Goal: Task Accomplishment & Management: Use online tool/utility

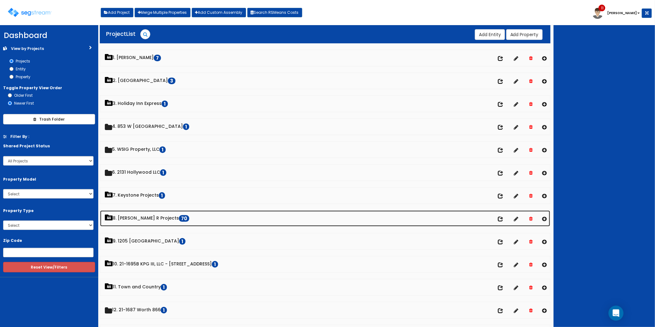
click at [133, 219] on link "8. Paul R Projects 70" at bounding box center [325, 218] width 450 height 16
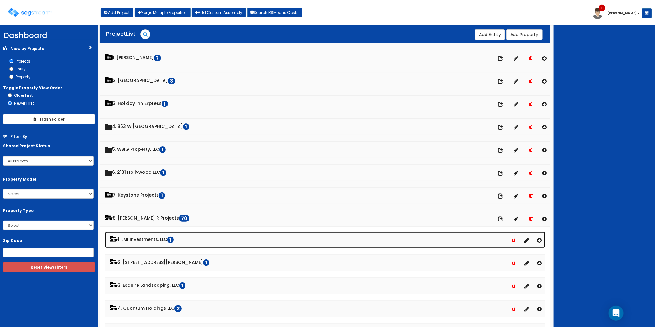
click at [153, 241] on link "1. LMI Investments, LLC 1" at bounding box center [325, 240] width 440 height 16
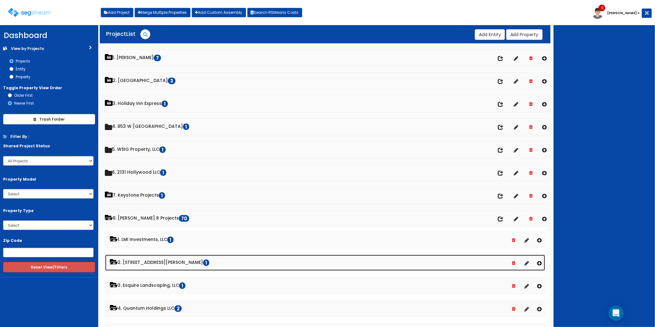
click at [151, 265] on link "2. 2807 Ferguson Lane LP 1" at bounding box center [325, 263] width 440 height 16
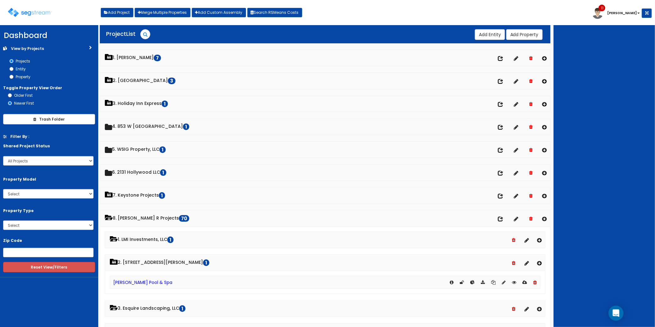
click at [145, 280] on div "[PERSON_NAME] Pool & Spa" at bounding box center [325, 282] width 431 height 13
click at [139, 283] on link "[PERSON_NAME] Pool & Spa" at bounding box center [142, 282] width 59 height 6
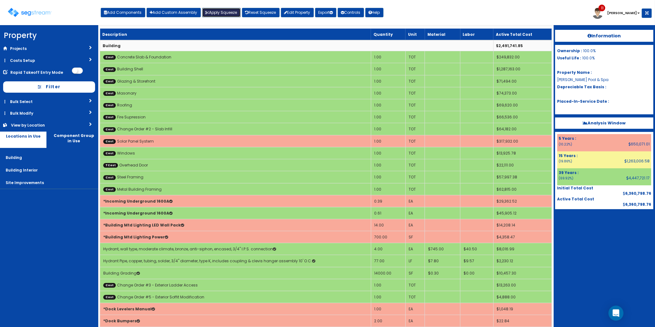
click at [233, 15] on button "Apply Squeeze" at bounding box center [221, 12] width 39 height 9
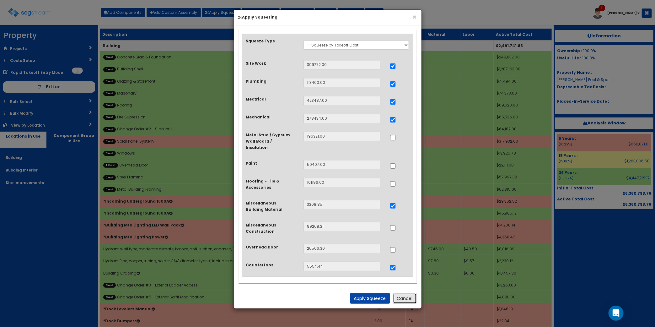
click at [405, 294] on button "Cancel" at bounding box center [405, 298] width 24 height 11
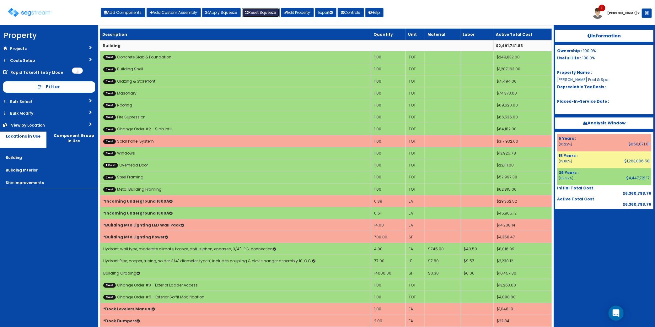
click at [252, 14] on link "Reset Squeeze" at bounding box center [261, 12] width 38 height 9
click at [31, 61] on link "Costs Setup" at bounding box center [49, 61] width 98 height 12
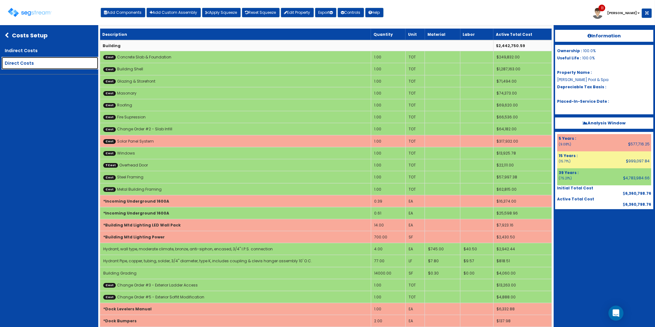
click at [26, 63] on link "Direct Costs" at bounding box center [50, 63] width 97 height 13
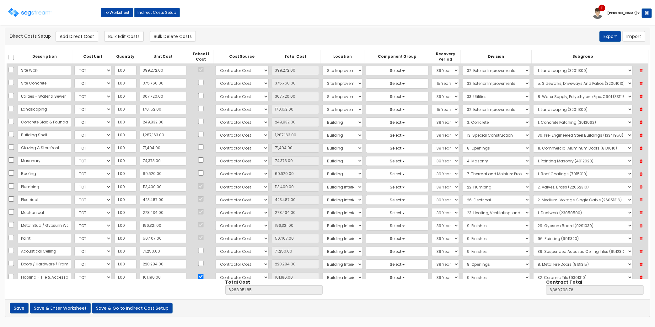
scroll to position [457, 0]
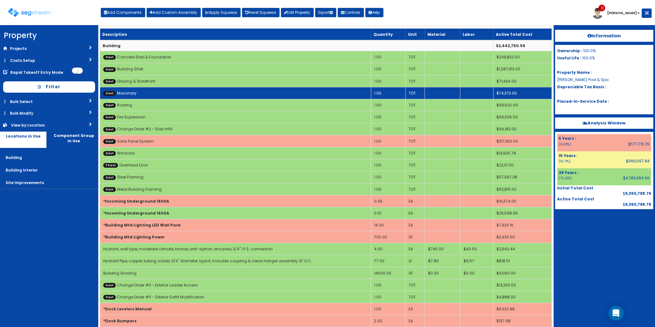
click at [144, 95] on td "Cost Masonary" at bounding box center [235, 93] width 271 height 12
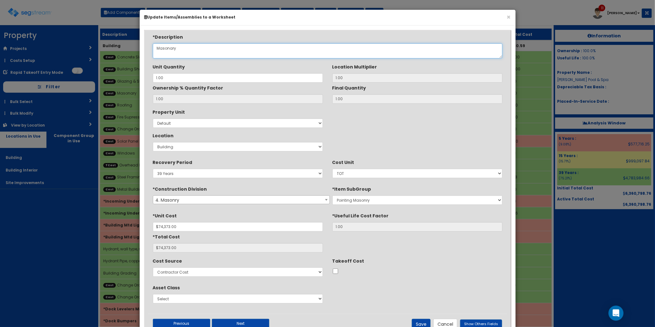
click at [173, 49] on textarea "Masonary" at bounding box center [328, 50] width 350 height 15
click at [214, 55] on textarea "Masonary" at bounding box center [328, 50] width 350 height 15
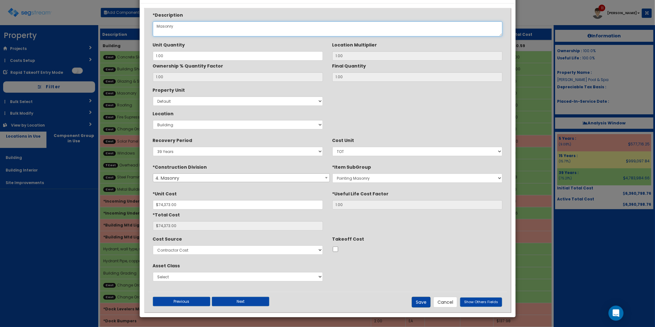
type textarea "Masonry"
click at [425, 300] on button "Save" at bounding box center [421, 302] width 19 height 11
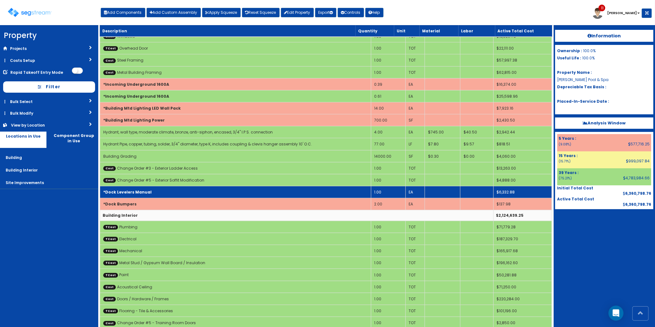
scroll to position [118, 0]
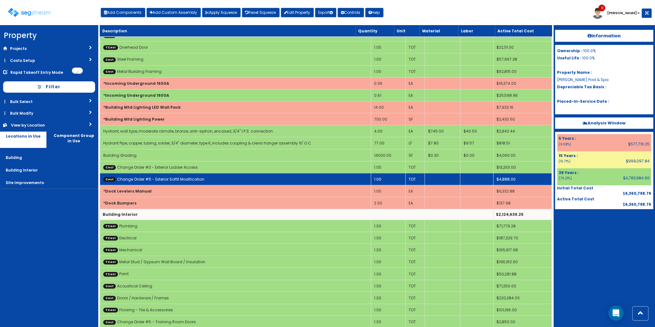
click at [200, 179] on link "Cost Change Order #5 - Exterior Soffit Modification" at bounding box center [153, 178] width 101 height 5
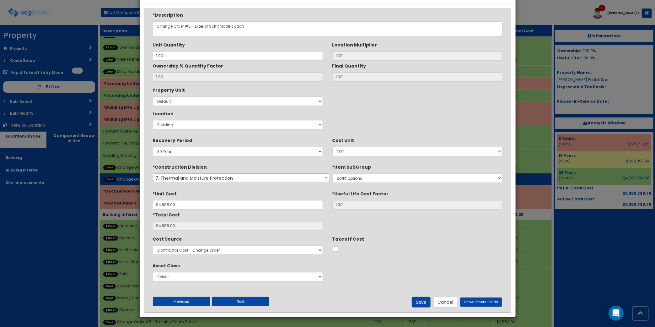
scroll to position [0, 0]
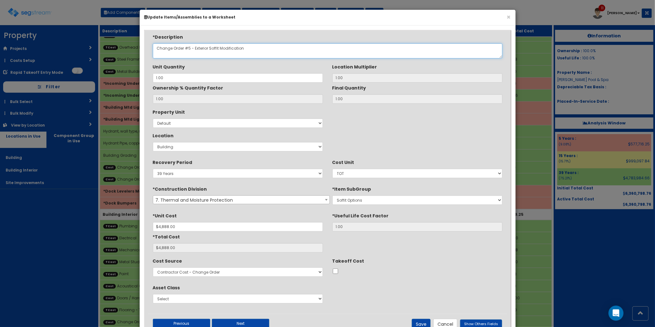
drag, startPoint x: 200, startPoint y: 179, endPoint x: 301, endPoint y: 47, distance: 166.6
click at [233, 48] on textarea "Change Order #5 - Exterior Soffit Modification" at bounding box center [328, 50] width 350 height 15
drag, startPoint x: 247, startPoint y: 50, endPoint x: 220, endPoint y: 54, distance: 26.7
click at [220, 54] on textarea "Change Order #5 - Exterior Soffit Modification" at bounding box center [328, 50] width 350 height 15
click at [231, 51] on textarea "Change Order #5 - Exterior Soffit Modification" at bounding box center [328, 50] width 350 height 15
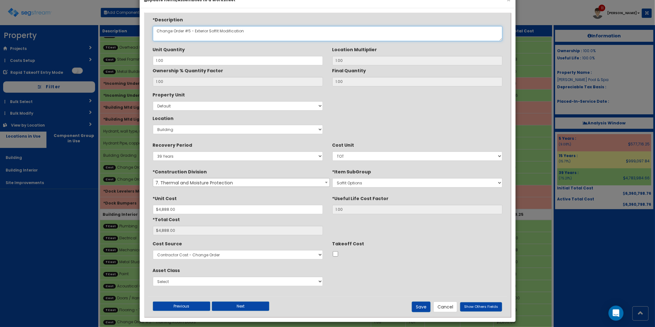
scroll to position [22, 0]
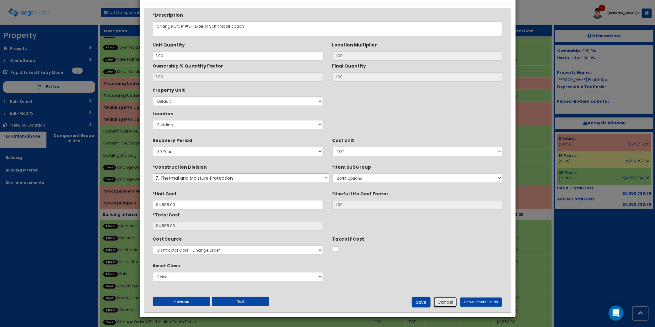
click at [452, 303] on button "Cancel" at bounding box center [446, 302] width 24 height 11
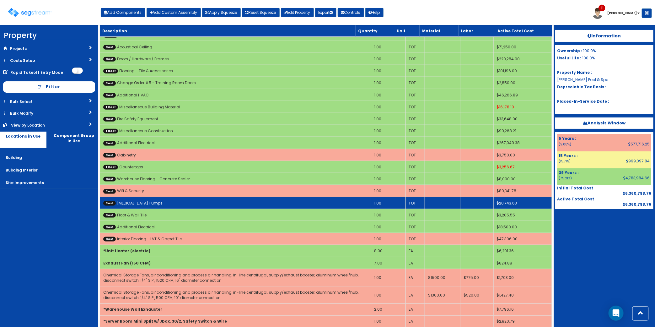
scroll to position [353, 0]
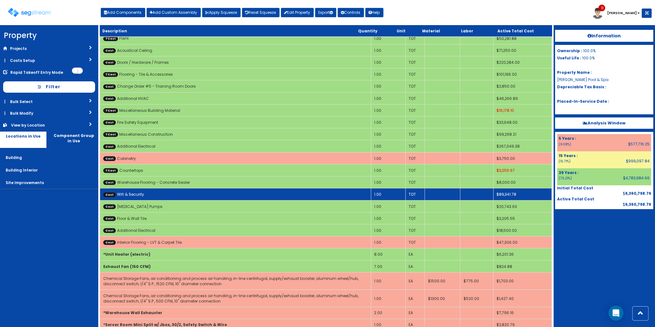
click at [145, 193] on td "Cost Wifi & Security" at bounding box center [235, 194] width 271 height 12
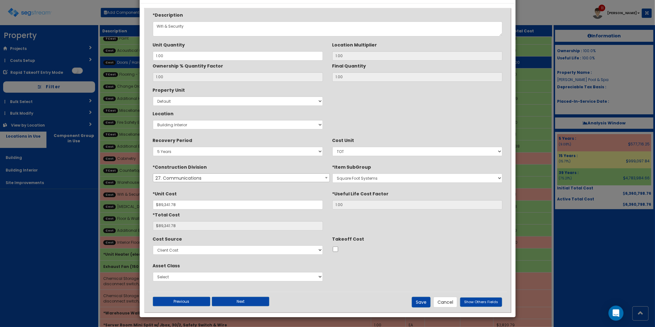
scroll to position [0, 0]
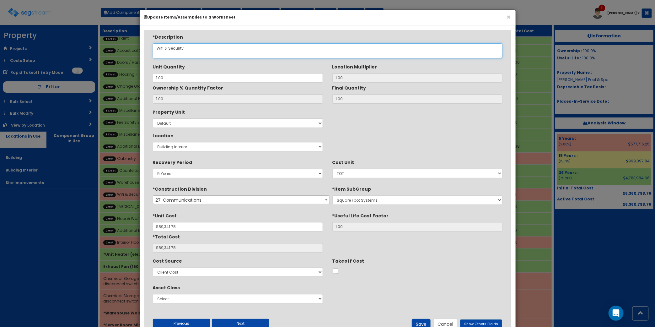
click at [163, 50] on textarea "Wifi & Security" at bounding box center [328, 50] width 350 height 15
click at [217, 46] on textarea "Wifi & Security" at bounding box center [328, 50] width 350 height 15
type textarea "WiFi & Security"
click at [423, 320] on button "Save" at bounding box center [421, 324] width 19 height 11
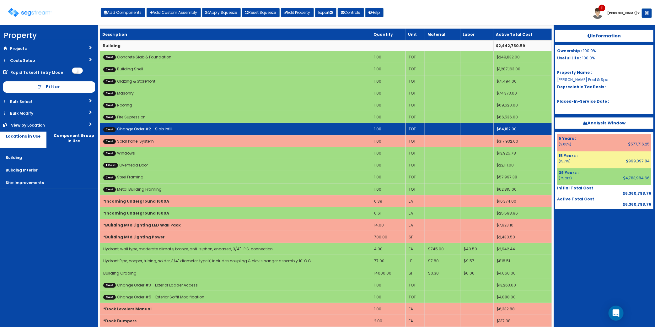
click at [185, 127] on td "Cost Change Order #2 - Slab Infill" at bounding box center [235, 129] width 271 height 12
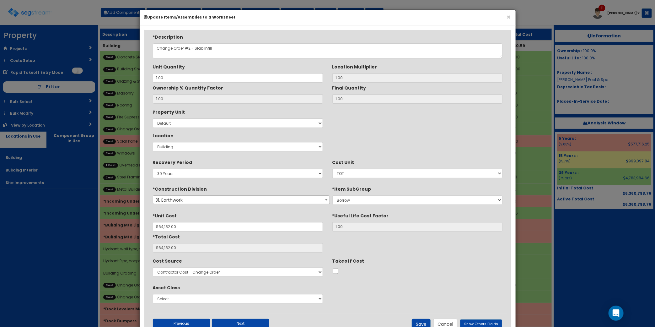
click at [189, 198] on span "31. Earthwork" at bounding box center [241, 200] width 176 height 9
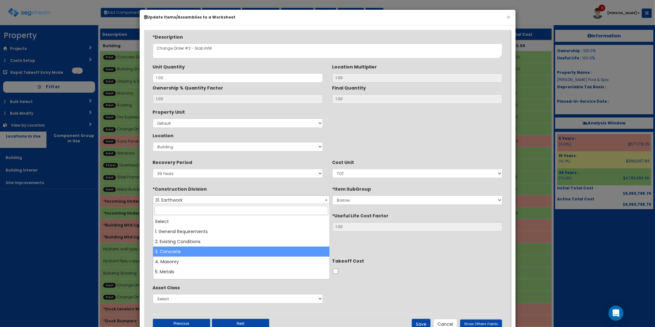
select select "3"
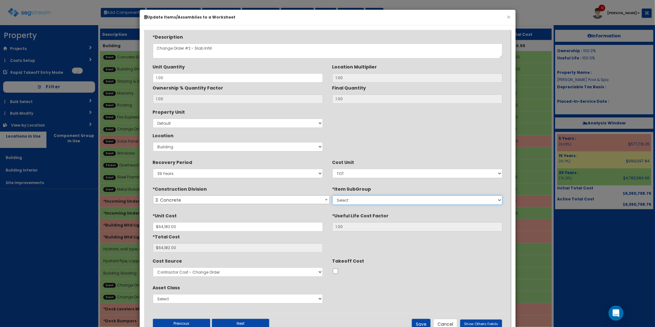
click at [352, 198] on select "Select 1. Concrete Patching (3013062) 2. Selective Demolition, Concrete (305051…" at bounding box center [418, 199] width 170 height 9
select select "3311370"
click at [333, 196] on select "Select 1. Concrete Patching (3013062) 2. Selective Demolition, Concrete (305051…" at bounding box center [418, 199] width 170 height 9
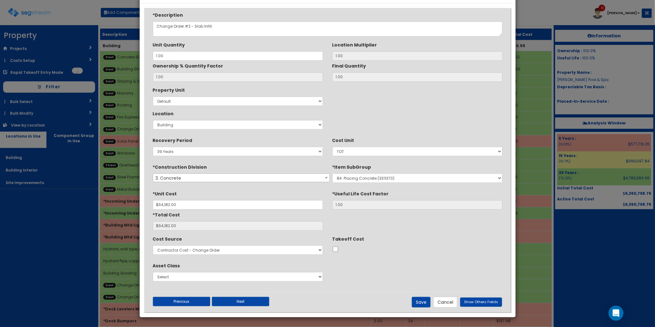
click at [420, 296] on div "Previous Next Save Cancel Show Others Fields" at bounding box center [327, 302] width 359 height 20
click at [420, 299] on button "Save" at bounding box center [421, 302] width 19 height 11
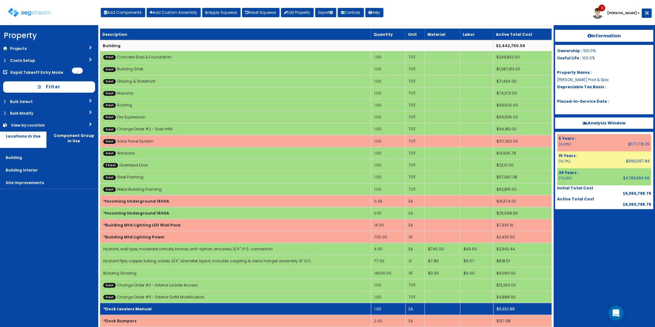
click at [424, 308] on td "EA" at bounding box center [415, 309] width 19 height 12
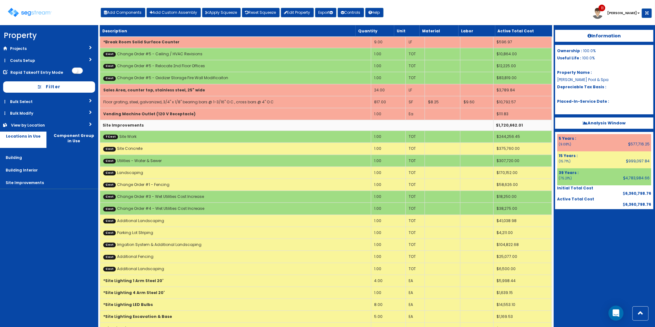
scroll to position [2076, 0]
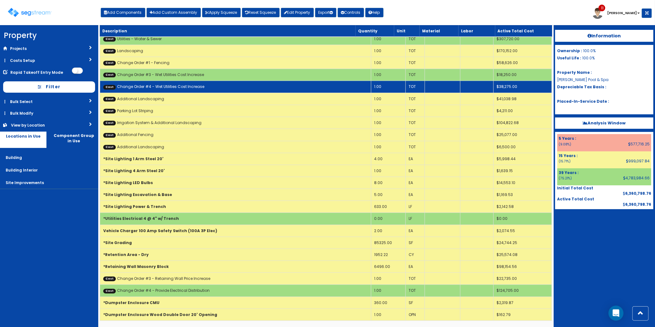
click at [203, 87] on td "Cost Change Order #4 - Wet Utilities Cost Increase" at bounding box center [235, 87] width 271 height 12
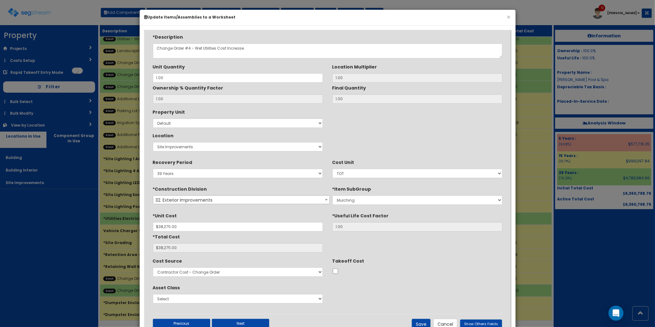
click at [176, 200] on span "32. Exterior Improvements" at bounding box center [241, 200] width 176 height 9
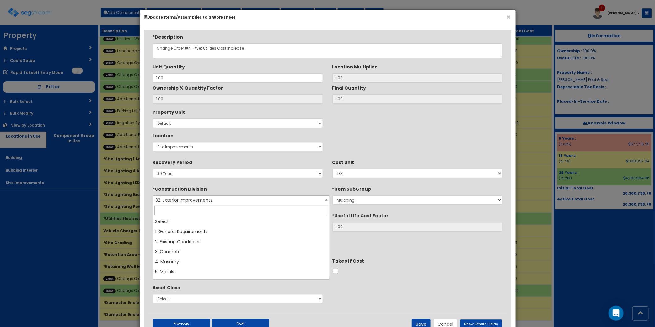
scroll to position [193, 0]
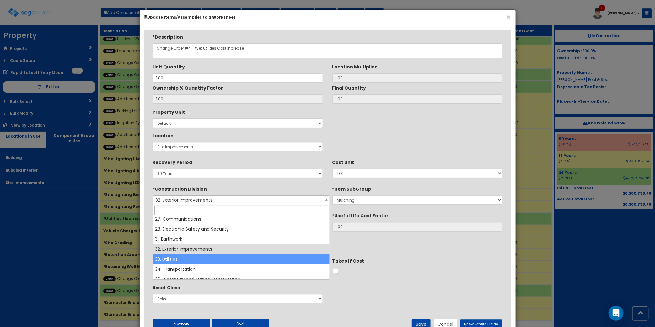
select select "33"
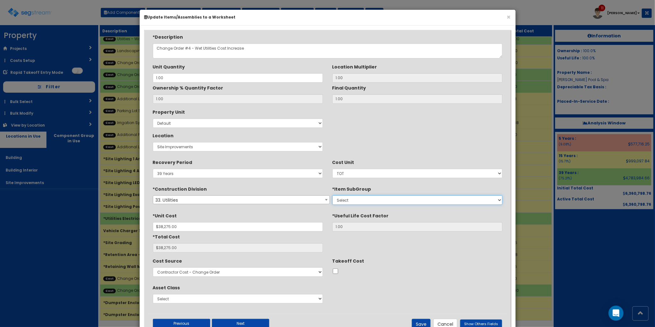
click at [349, 200] on select "Select 1. Corrosion Resistance (33011010) 2. Relining Sewers (33013072) 3. Prec…" at bounding box center [418, 199] width 170 height 9
click at [350, 200] on select "Select 1. Corrosion Resistance (33011010) 2. Relining Sewers (33013072) 3. Prec…" at bounding box center [418, 199] width 170 height 9
click at [426, 322] on button "Save" at bounding box center [421, 324] width 19 height 11
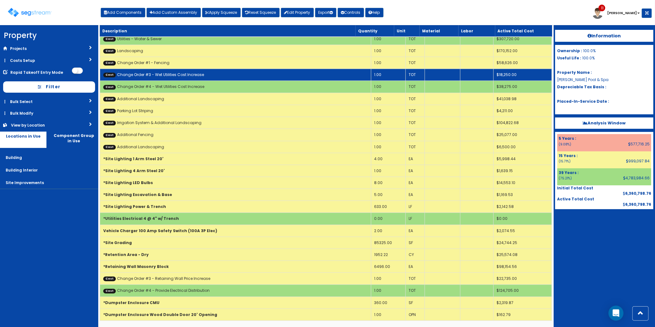
click at [196, 75] on link "Cost Change Order #3 - Wet Utilities Cost Increase" at bounding box center [153, 74] width 101 height 5
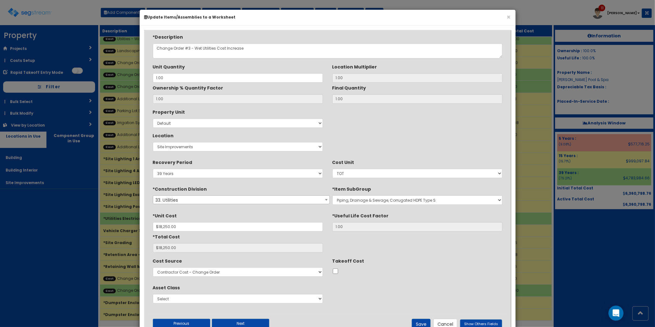
scroll to position [22, 0]
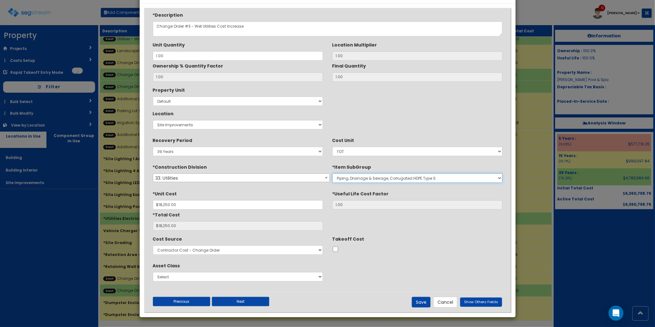
click at [385, 176] on select "Corrosion Resistance Relining Sewers Precast Concrete Utility Boxes Horizontal …" at bounding box center [418, 177] width 170 height 9
click at [436, 237] on div "Takeoff Cost" at bounding box center [418, 244] width 170 height 20
click at [449, 302] on button "Cancel" at bounding box center [446, 302] width 24 height 11
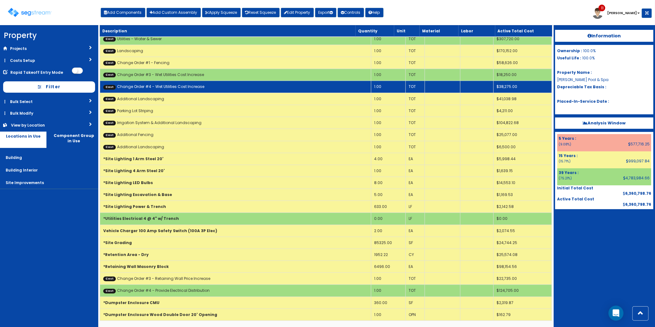
click at [209, 87] on td "Cost Change Order #4 - Wet Utilities Cost Increase" at bounding box center [235, 87] width 271 height 12
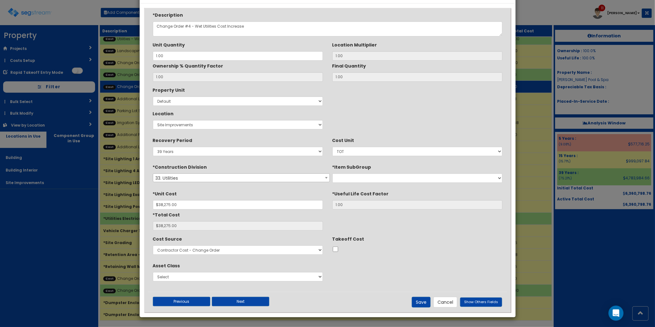
scroll to position [0, 0]
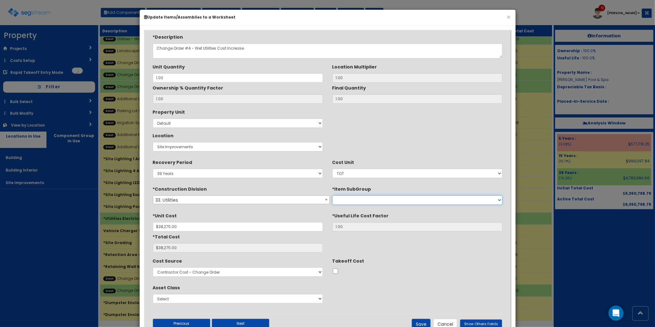
click at [357, 200] on select "Corrosion Resistance Relining Sewers Precast Concrete Utility Boxes Horizontal …" at bounding box center [418, 199] width 170 height 9
select select "33461635"
click at [333, 196] on select "Corrosion Resistance Relining Sewers Precast Concrete Utility Boxes Horizontal …" at bounding box center [418, 199] width 170 height 9
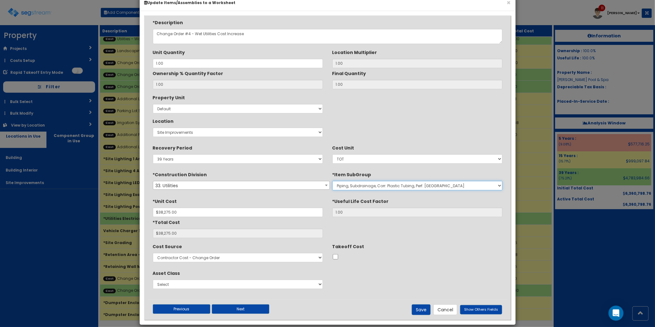
scroll to position [22, 0]
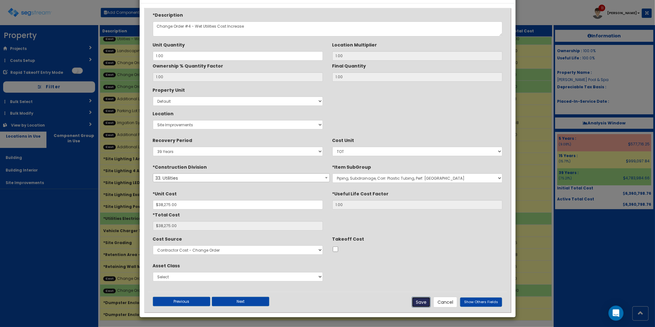
click at [423, 298] on button "Save" at bounding box center [421, 302] width 19 height 11
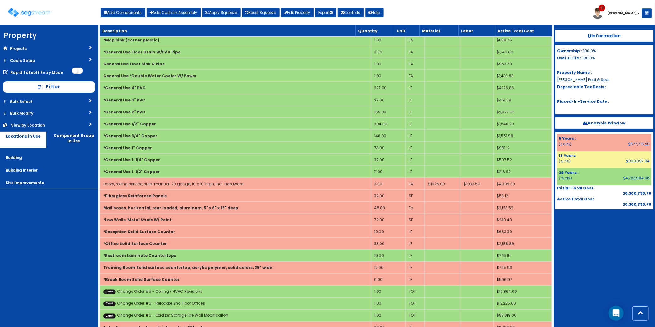
scroll to position [1723, 0]
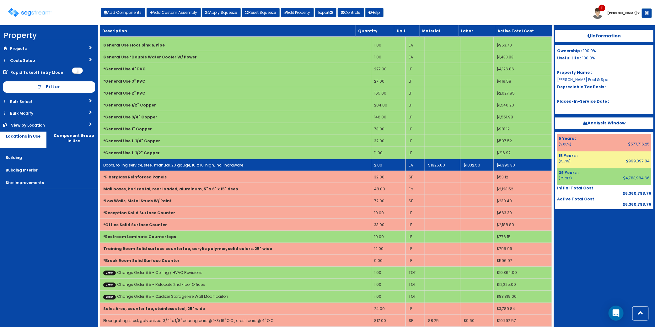
click at [160, 168] on link "Doors, rolling service, steel, manual, 20 gauge, 10' x 10' high, incl. hardware" at bounding box center [173, 164] width 140 height 5
select select "5274324"
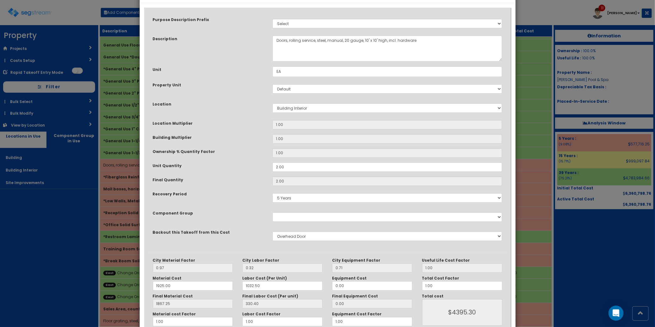
scroll to position [0, 0]
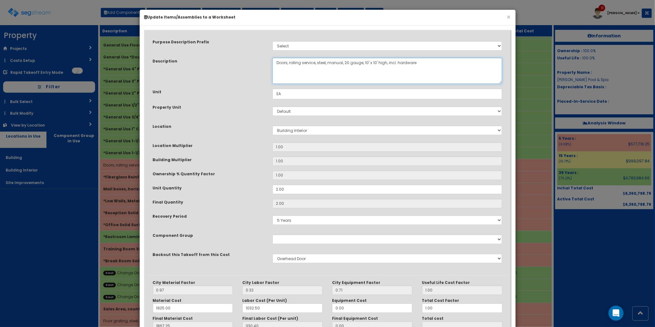
click at [275, 65] on textarea "Doors, rolling service, steel, manual, 20 gauge, 10' x 10' high, incl. hardware" at bounding box center [388, 71] width 230 height 26
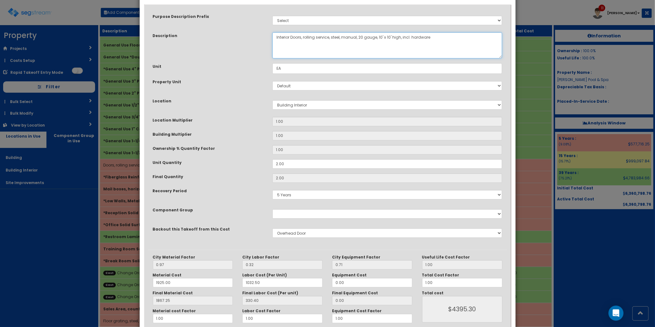
scroll to position [57, 0]
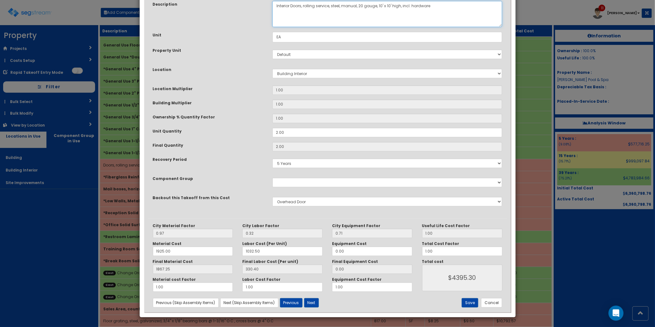
type textarea "Interior Doors, rolling service, steel, manual, 20 gauge, 10' x 10' high, incl.…"
click at [470, 302] on button "Save" at bounding box center [470, 302] width 17 height 9
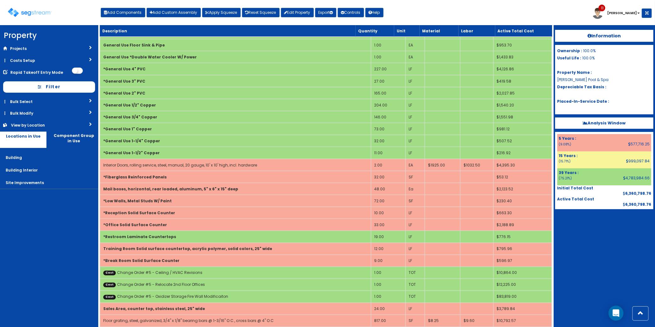
click at [415, 13] on div "Toggle navigation Add Components Add Custom Assembly Apply Squeeze Reset Squeez…" at bounding box center [327, 15] width 649 height 20
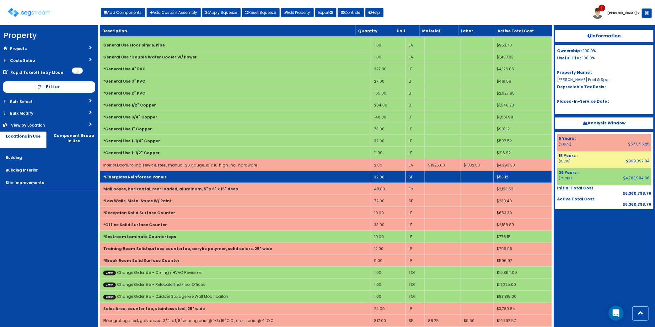
click at [384, 183] on td "32.00" at bounding box center [388, 177] width 35 height 12
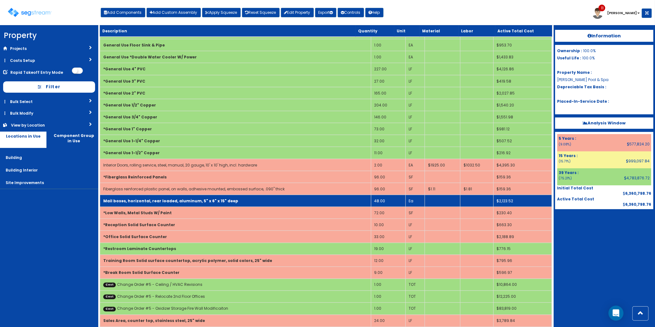
click at [378, 207] on td "48.00" at bounding box center [388, 201] width 35 height 12
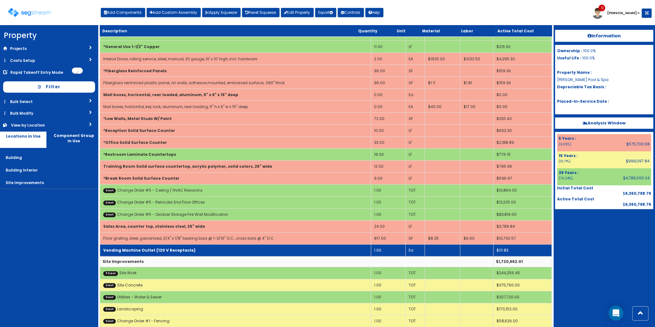
scroll to position [1880, 0]
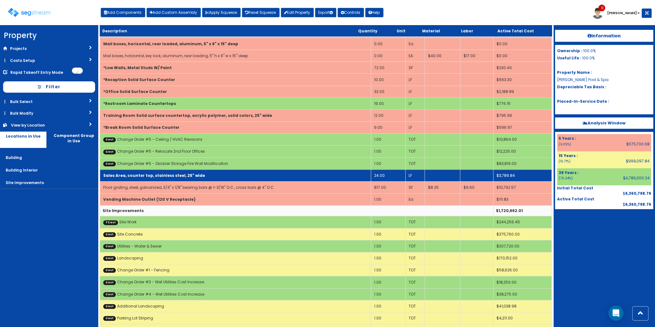
click at [155, 178] on b "Sales Area, counter top, stainless steel, 25" wide" at bounding box center [154, 175] width 102 height 5
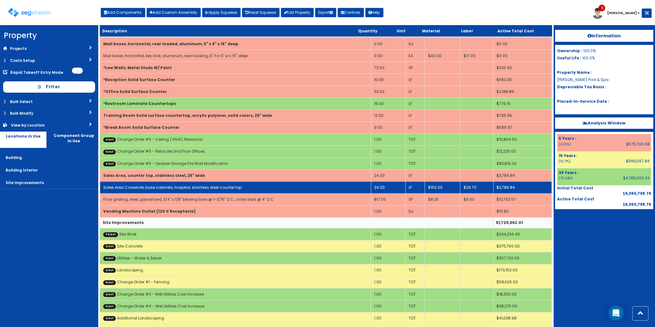
click at [152, 190] on link "Sales Area Casework, base cabinets, hospital, stainless steel counter top" at bounding box center [172, 187] width 138 height 5
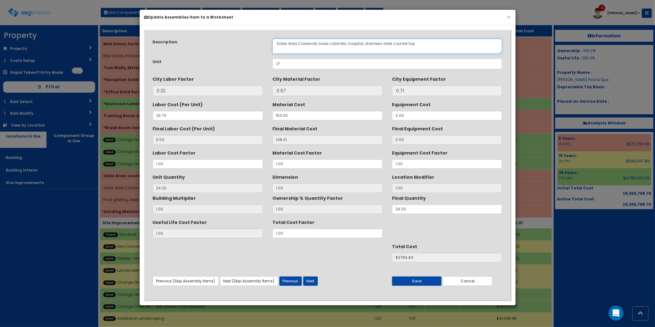
drag, startPoint x: 297, startPoint y: 46, endPoint x: 362, endPoint y: 52, distance: 64.7
click at [362, 52] on textarea "Sales Area Casework, base cabinets, hospital, stainless steel counter top" at bounding box center [388, 46] width 230 height 15
click at [484, 282] on button "Cancel" at bounding box center [468, 280] width 50 height 9
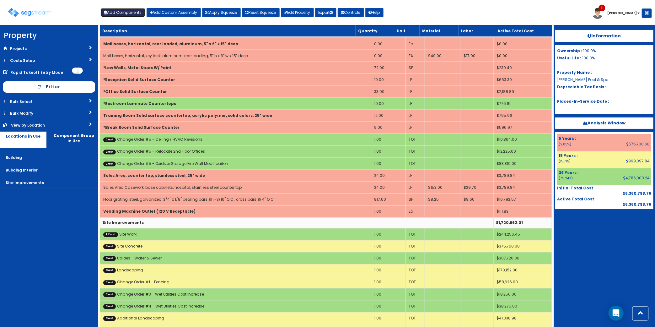
click at [137, 8] on button "Add Components" at bounding box center [123, 12] width 45 height 9
select select "15Y"
select select "default"
select select "27"
select select "5274269"
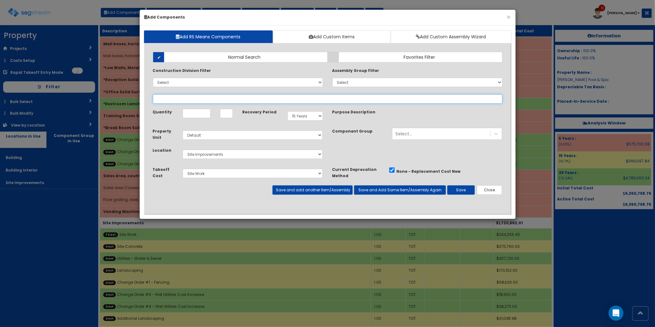
select select
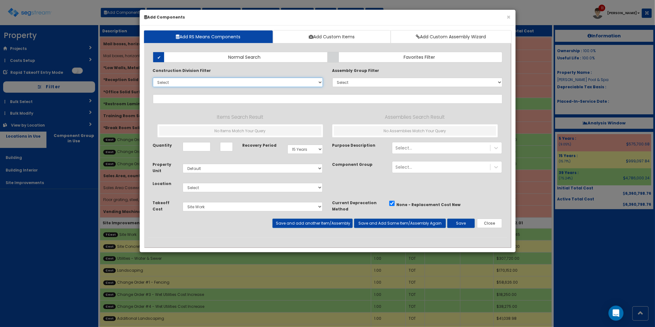
click at [180, 82] on select "Select 0. Custom Item 1. General Requirements 2. Existing Conditions 3. Concret…" at bounding box center [238, 82] width 170 height 9
select select "12000000"
click at [153, 78] on select "Select 0. Custom Item 1. General Requirements 2. Existing Conditions 3. Concret…" at bounding box center [238, 82] width 170 height 9
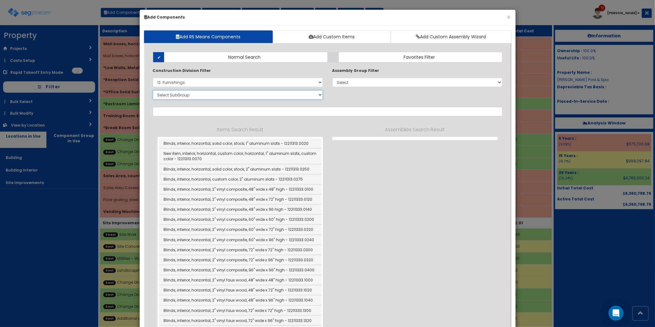
click at [196, 95] on select "Select SubGroup 1. Metal Horizontal Louver Blinds (12211313) 2. Metal Vertical …" at bounding box center [238, 94] width 170 height 9
select select "12361610"
click at [153, 90] on select "Select SubGroup 1. Metal Horizontal Louver Blinds (12211313) 2. Metal Vertical …" at bounding box center [238, 94] width 170 height 9
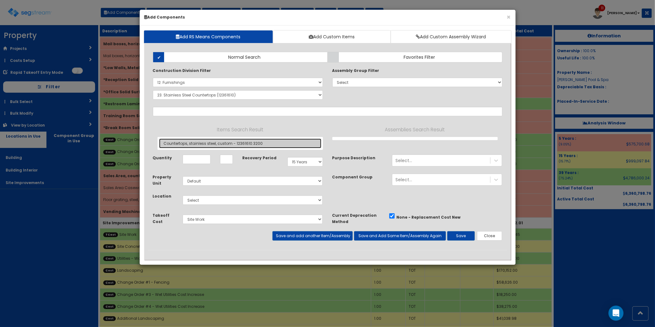
click at [222, 144] on link "Countertops, stainless steel, custom - 12361610.3200" at bounding box center [240, 143] width 162 height 10
type input "Countertops, stainless steel, custom - 12361610.3200"
checkbox input "false"
type input "SF"
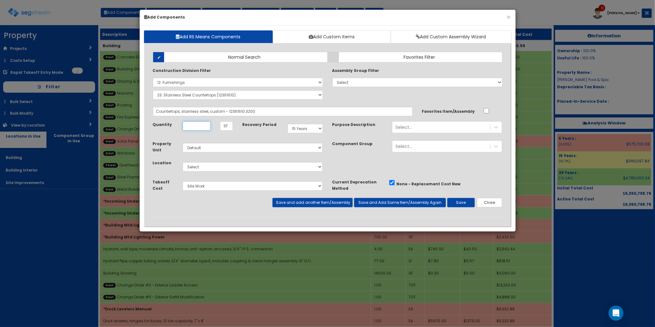
click at [195, 126] on input "Quantity" at bounding box center [197, 125] width 28 height 9
type input "24"
click at [308, 132] on select "Select 5 Years 7 Years 9 Years 10 Years 15 Years 15 Year QLI 15 Year QRP 15 Yea…" at bounding box center [305, 128] width 35 height 9
select select "5Y"
click at [288, 124] on select "Select 5 Years 7 Years 9 Years 10 Years 15 Years 15 Year QLI 15 Year QRP 15 Yea…" at bounding box center [305, 128] width 35 height 9
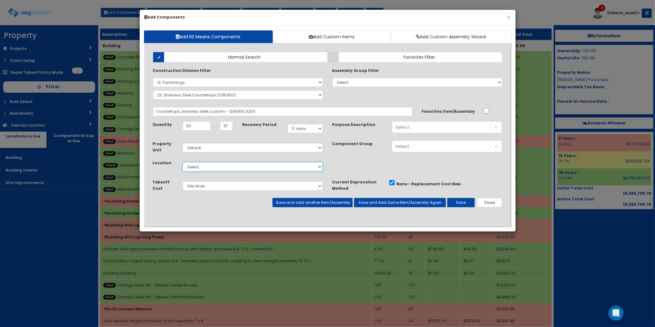
click at [233, 171] on select "Select Building Building Interior Site Improvements Add Additional Location" at bounding box center [253, 166] width 140 height 9
select select "7"
click at [183, 162] on select "Select Building Building Interior Site Improvements Add Additional Location" at bounding box center [253, 166] width 140 height 9
click at [220, 189] on select "Select Site Work Plumbing Electrical Mechanical Metal Stud / Gypsum Wall Board …" at bounding box center [253, 185] width 140 height 9
select select "5274330"
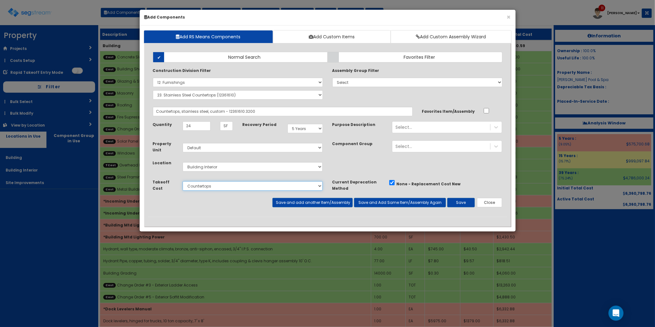
click at [183, 182] on select "Select Site Work Plumbing Electrical Mechanical Metal Stud / Gypsum Wall Board …" at bounding box center [253, 185] width 140 height 9
click at [462, 203] on button "Save" at bounding box center [462, 202] width 28 height 9
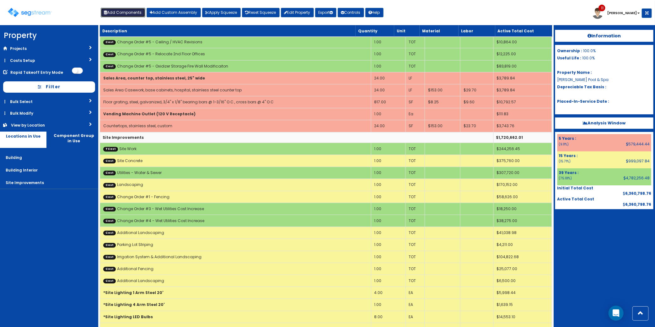
scroll to position [1845, 0]
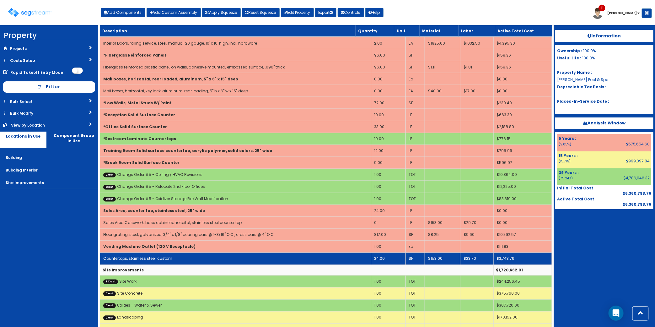
click at [328, 265] on td "Countertops, stainless steel, custom" at bounding box center [235, 259] width 271 height 12
select select "5274330"
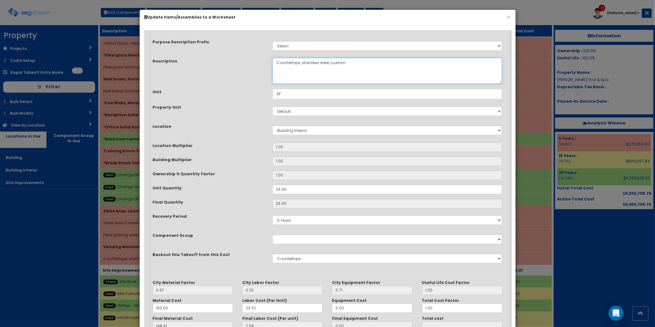
click at [276, 63] on textarea "Countertops, stainless steel, custom" at bounding box center [388, 71] width 230 height 26
click at [277, 65] on textarea "Countertops, stainless steel, custom" at bounding box center [388, 71] width 230 height 26
click at [430, 74] on textarea "Countertops, stainless steel, custom" at bounding box center [388, 71] width 230 height 26
click at [376, 55] on div "Purpose Description Prefix Select Stair Construction, A/V System A/V System Equ…" at bounding box center [327, 154] width 359 height 241
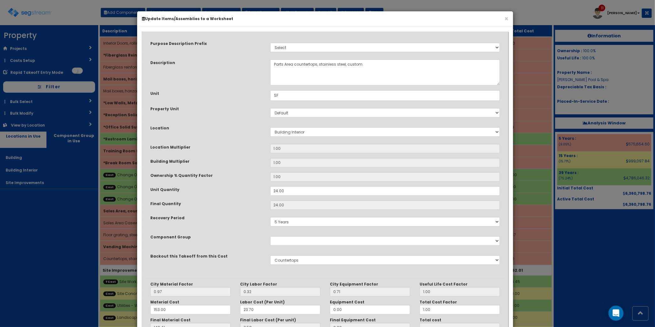
click at [374, 57] on div "Purpose Description Prefix Select Stair Construction, A/V System A/V System Equ…" at bounding box center [325, 155] width 359 height 241
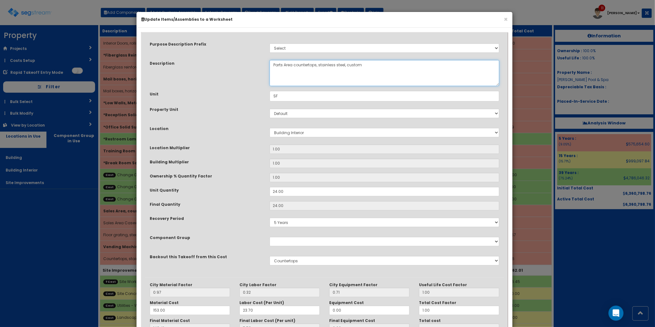
drag, startPoint x: 370, startPoint y: 65, endPoint x: 346, endPoint y: 73, distance: 25.2
click at [346, 73] on textarea "Countertops, stainless steel, custom" at bounding box center [385, 73] width 230 height 26
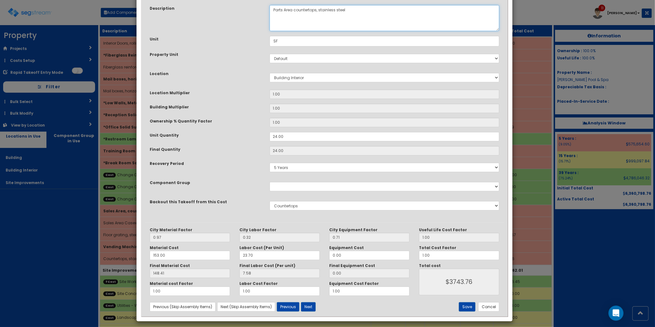
scroll to position [57, 0]
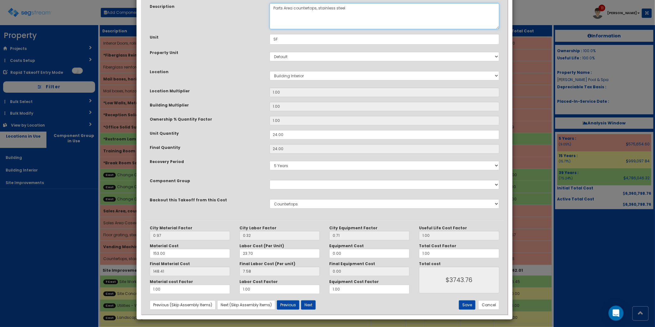
type textarea "Parts Area countertops, stainless steel"
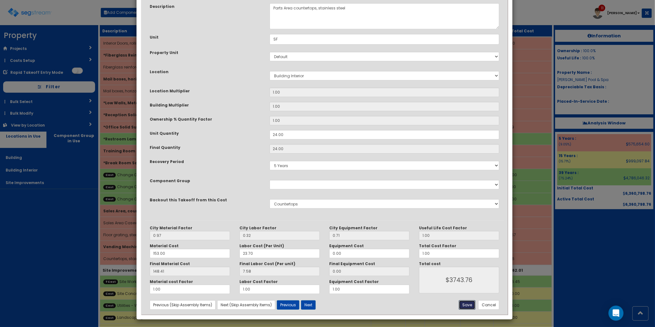
click at [464, 301] on button "Save" at bounding box center [467, 304] width 17 height 9
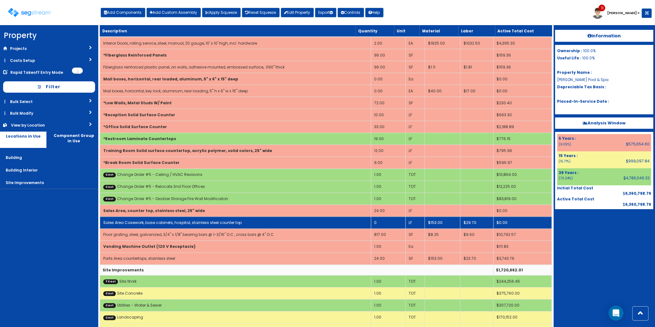
click at [393, 229] on td "0" at bounding box center [388, 223] width 35 height 12
click at [385, 229] on td "24.00" at bounding box center [388, 223] width 35 height 12
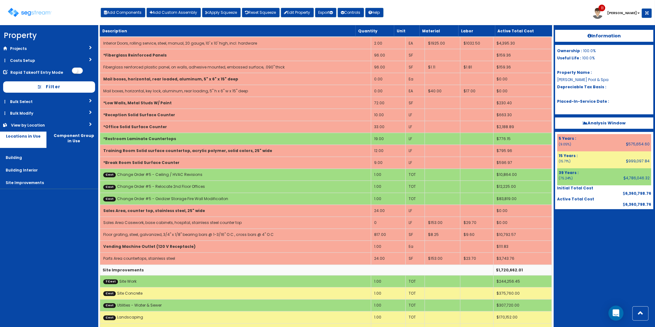
click at [510, 18] on div "Toggle navigation Add Components Add Custom Assembly Apply Squeeze Reset Squeez…" at bounding box center [327, 15] width 649 height 20
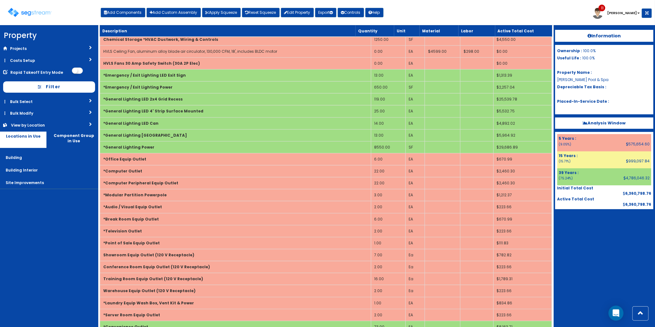
scroll to position [1265, 0]
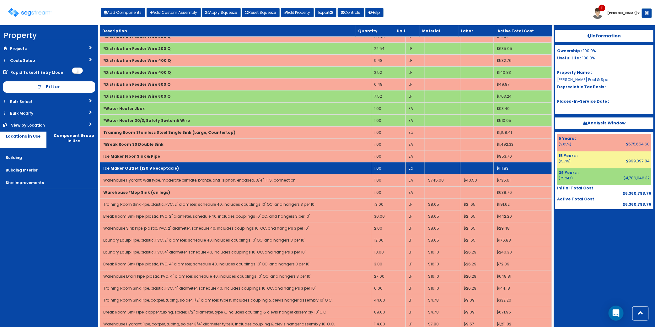
click at [151, 170] on td "Ice Maker Outlet (120 V Receptacle)" at bounding box center [235, 168] width 271 height 12
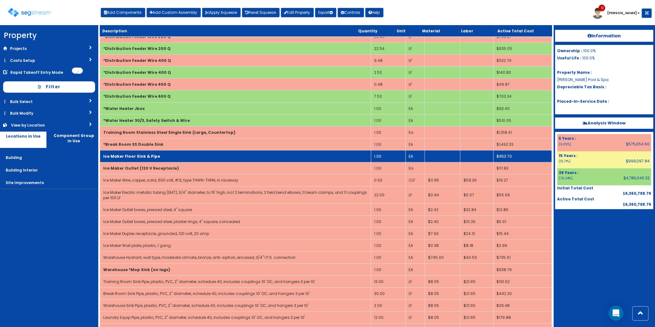
click at [151, 162] on td "Ice Maker Floor Sink & Pipe" at bounding box center [235, 156] width 271 height 12
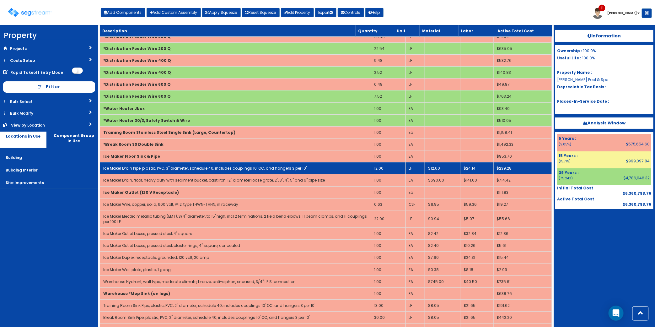
click at [138, 171] on td "Ice Maker Drain Pipe, plastic, PVC, 3" diameter, schedule 40, includes coupling…" at bounding box center [235, 168] width 271 height 12
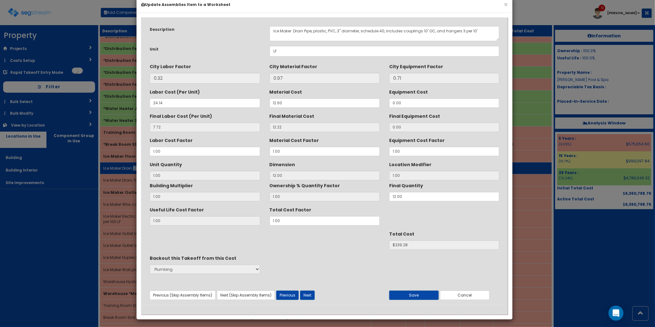
scroll to position [0, 0]
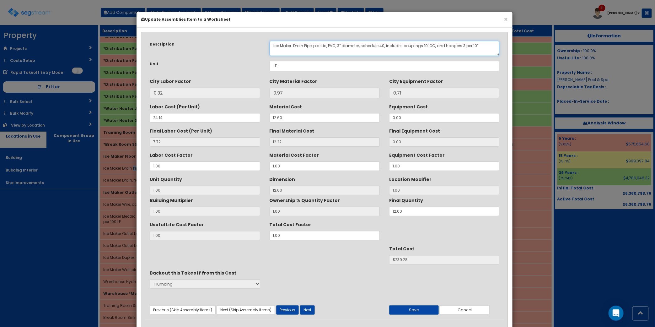
click at [295, 46] on textarea "Ice Maker Drain Pipe, plastic, PVC, 3" diameter, schedule 40, includes coupling…" at bounding box center [385, 48] width 230 height 15
type textarea "Ice Maker Drain Pipe, plastic, PVC, 3" diameter, schedule 40, includes coupling…"
click at [309, 309] on button "Next" at bounding box center [307, 309] width 15 height 9
click at [294, 44] on textarea "Ice Maker Drain, floor, heavy duty with sediment bucket, cast iron, 12" diamete…" at bounding box center [385, 48] width 230 height 15
type textarea "Ice Maker Drain, floor, heavy duty with sediment bucket, cast iron, 12" diamete…"
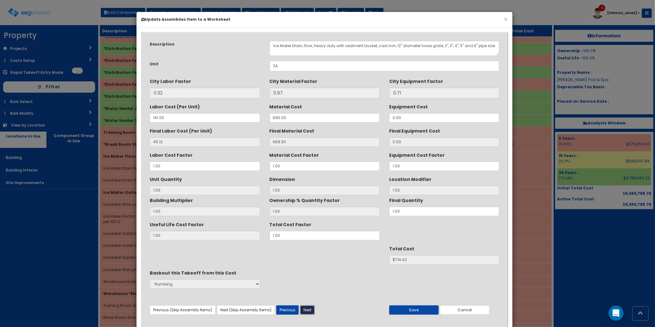
click at [303, 308] on button "Next" at bounding box center [307, 309] width 15 height 9
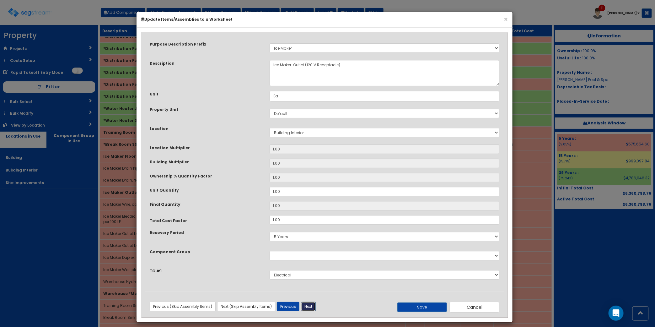
click at [314, 307] on button "Next" at bounding box center [308, 306] width 15 height 9
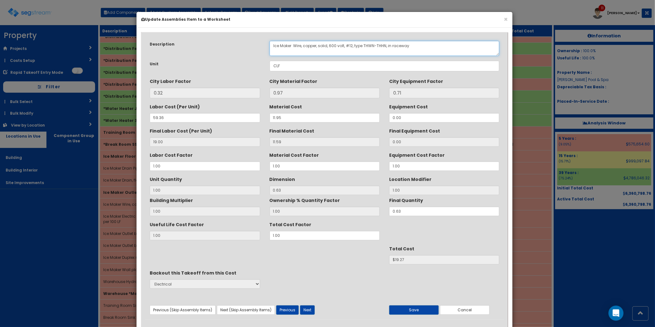
click at [295, 43] on textarea "Ice Maker Wire, copper, solid, 600 volt, #12, type THWN-THHN, in raceway" at bounding box center [385, 48] width 230 height 15
type textarea "Ice Maker Wire, copper, solid, 600 volt, #12, type THWN-THHN, in raceway"
click at [312, 308] on button "Next" at bounding box center [307, 309] width 15 height 9
click at [296, 46] on textarea "Ice Maker Electric metallic tubing (EMT), 3/4" diameter, to 15' high, incl 2 te…" at bounding box center [385, 48] width 230 height 15
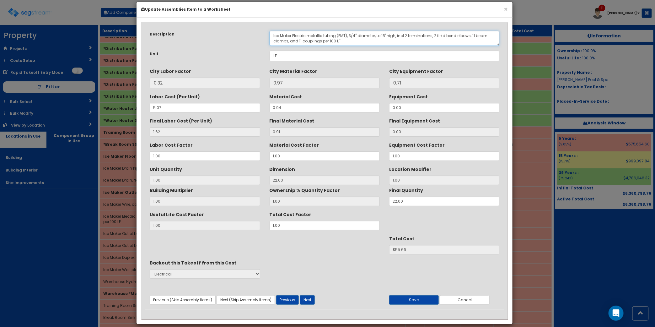
scroll to position [15, 0]
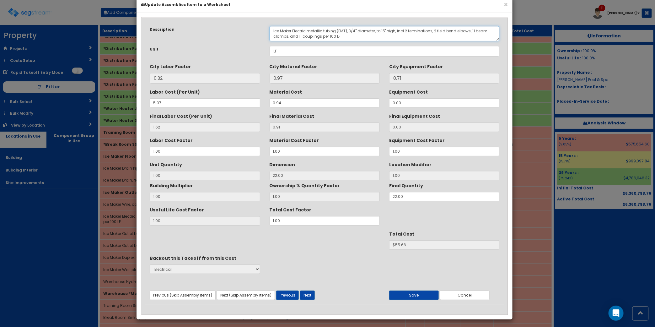
type textarea "Ice Maker Electric metallic tubing (EMT), 3/4" diameter, to 15' high, incl 2 te…"
click at [312, 294] on button "Next" at bounding box center [307, 294] width 15 height 9
click at [295, 30] on textarea "Ice Maker Outlet boxes, pressed steel, 4" square" at bounding box center [385, 33] width 230 height 15
type textarea "Ice Maker Outlet boxes, pressed steel, 4" square"
click at [307, 293] on button "Next" at bounding box center [307, 294] width 15 height 9
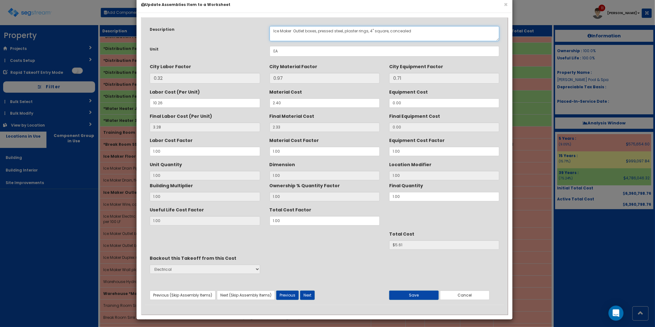
click at [294, 32] on textarea "Ice Maker Outlet boxes, pressed steel, plaster rings, 4" square, concealed" at bounding box center [385, 33] width 230 height 15
type textarea "Ice Maker Outlet boxes, pressed steel, plaster rings, 4" square, concealed"
click at [312, 294] on button "Next" at bounding box center [307, 294] width 15 height 9
click at [294, 31] on textarea "Ice Maker Duplex receptacle, grounded, 120 volt, 20 amp" at bounding box center [385, 33] width 230 height 15
type textarea "Ice Maker Duplex receptacle, grounded, 120 volt, 20 amp"
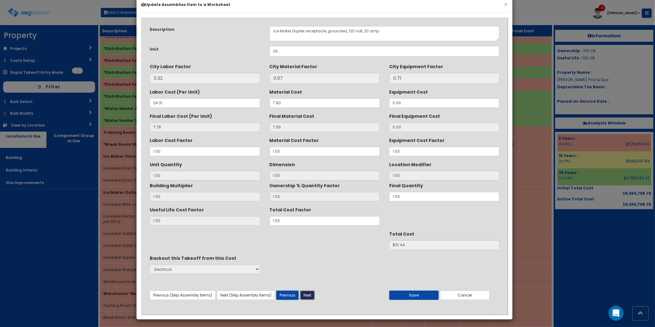
click at [312, 291] on button "Next" at bounding box center [307, 294] width 15 height 9
click at [292, 28] on textarea "Ice Maker Wall plate, plastic, 1 gang" at bounding box center [385, 33] width 230 height 15
type textarea "Ice Maker Wall plate, plastic, 1 gang"
click at [311, 296] on button "Next" at bounding box center [307, 294] width 15 height 9
select select "5274278"
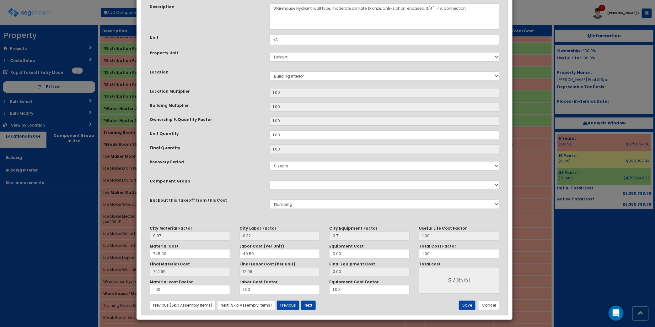
scroll to position [57, 0]
click at [466, 305] on button "Save" at bounding box center [467, 304] width 17 height 9
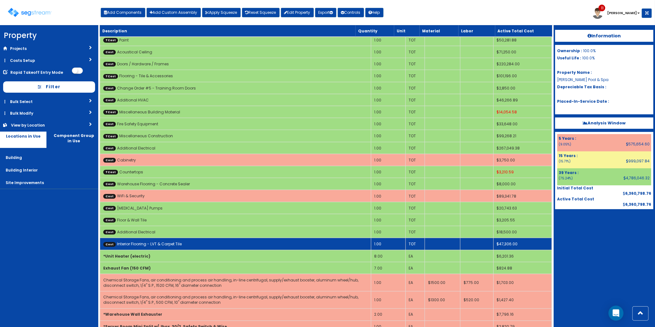
scroll to position [362, 0]
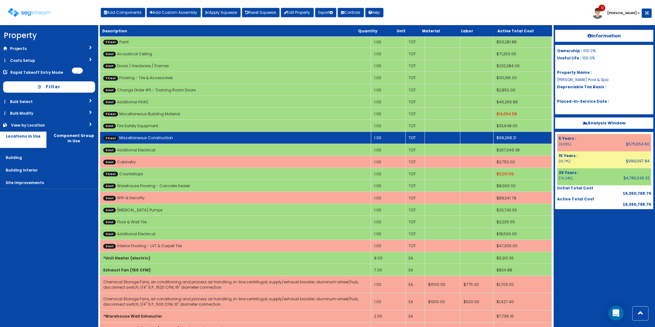
click at [164, 142] on td "TCost Miscellaneous Construction" at bounding box center [235, 138] width 271 height 12
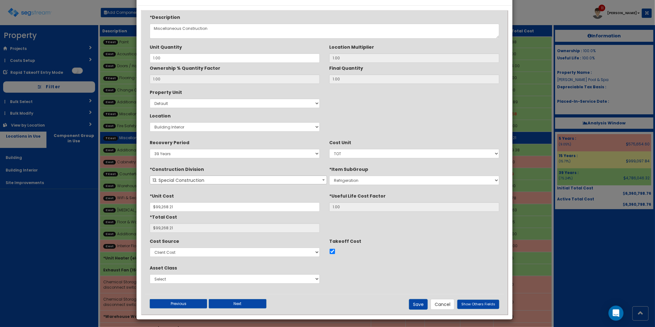
scroll to position [0, 0]
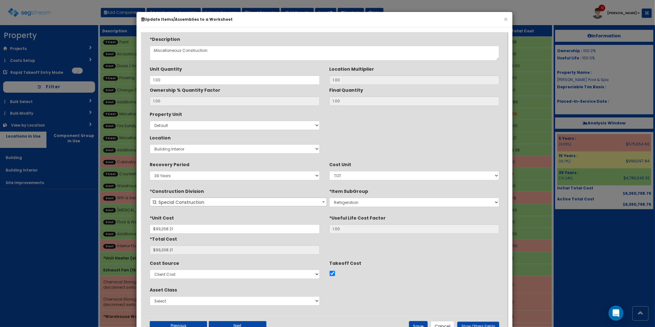
click at [188, 142] on div "Location Select Building Building Interior Site Improvements Add New Location" at bounding box center [235, 143] width 170 height 21
click at [188, 149] on select "Select Building Building Interior Site Improvements Add New Location" at bounding box center [235, 148] width 170 height 9
select select "6"
click at [150, 144] on select "Select Building Building Interior Site Improvements Add New Location" at bounding box center [235, 148] width 170 height 9
type input "1"
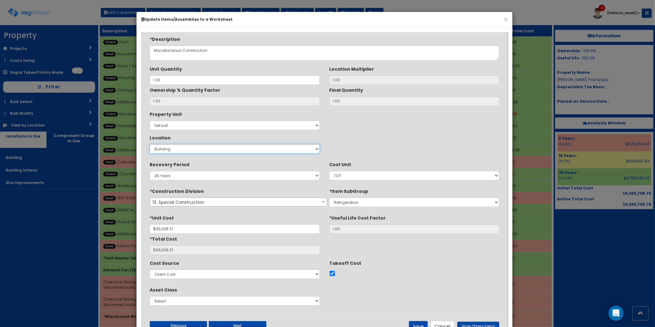
type input "1"
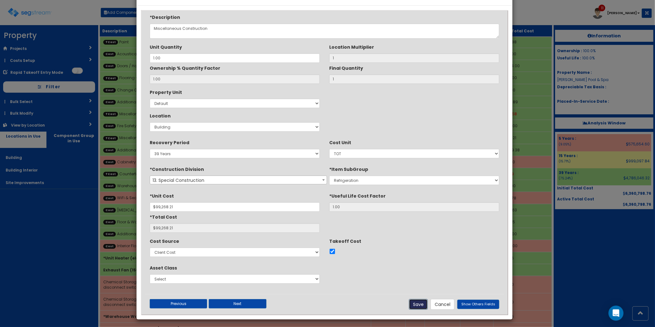
click at [412, 305] on button "Save" at bounding box center [418, 304] width 19 height 11
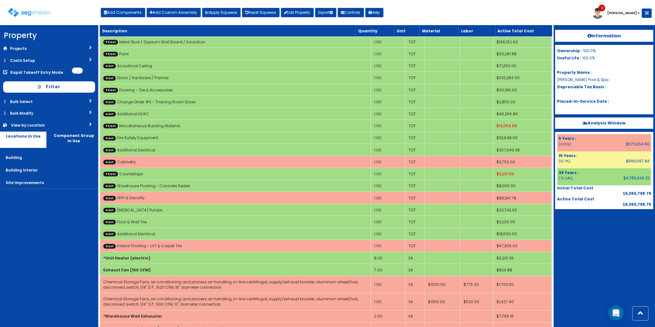
scroll to position [374, 0]
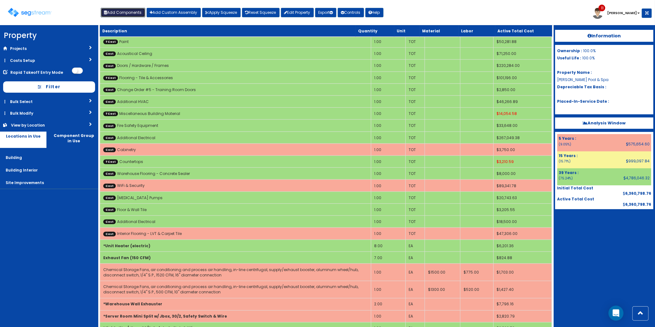
click at [118, 14] on button "Add Components" at bounding box center [123, 12] width 45 height 9
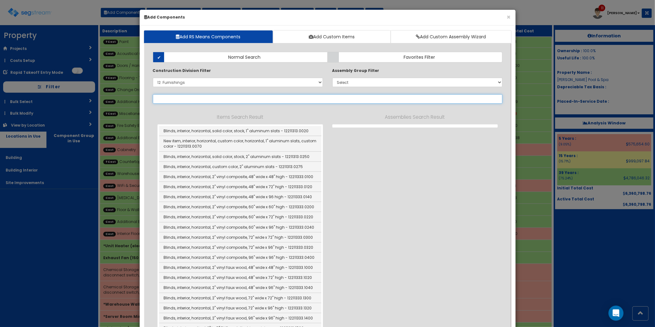
select select "12361610"
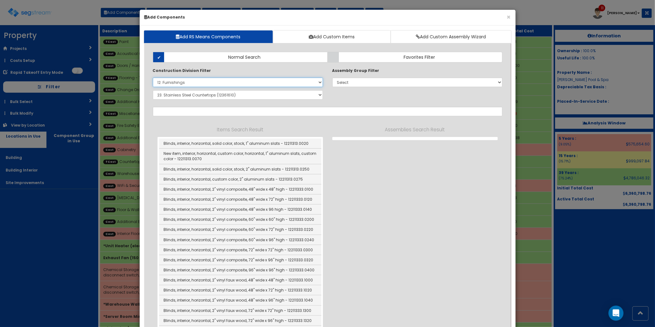
click at [217, 84] on select "Select 0. Custom Item 1. General Requirements 2. Existing Conditions 3. Concret…" at bounding box center [238, 82] width 170 height 9
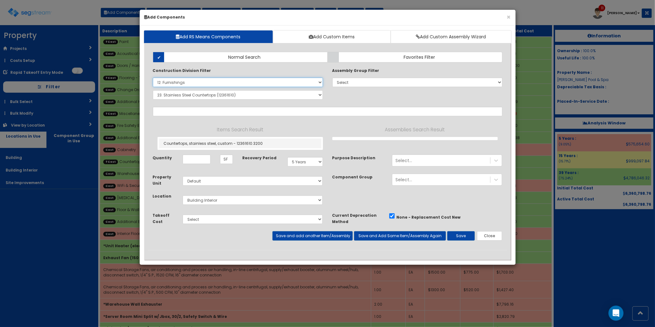
select select "22000000"
click at [153, 78] on select "Select 0. Custom Item 1. General Requirements 2. Existing Conditions 3. Concret…" at bounding box center [238, 82] width 170 height 9
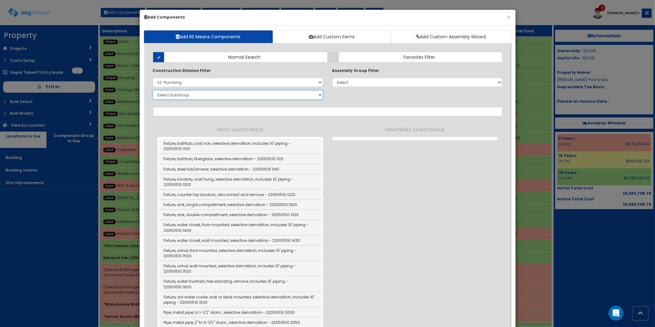
click at [187, 98] on select "Select SubGroup 1. Plumbing Demolition (22050510) 2. Valves, Brass (22052310) 3…" at bounding box center [238, 94] width 170 height 9
click at [191, 112] on input "text" at bounding box center [328, 111] width 350 height 9
click at [186, 93] on select "Select SubGroup 1. Plumbing Demolition (22050510) 2. Valves, Brass (22052310) 3…" at bounding box center [238, 94] width 170 height 9
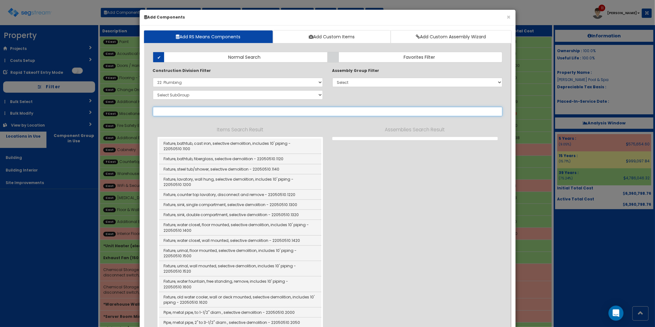
click at [187, 116] on input "text" at bounding box center [328, 111] width 350 height 9
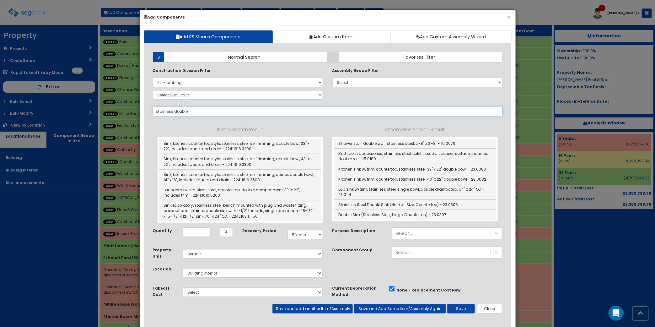
type input "stainless double"
click at [221, 93] on select "Select SubGroup 1. Plumbing Demolition (22050510) 2. Valves, Brass (22052310) 3…" at bounding box center [238, 94] width 170 height 9
click at [222, 93] on select "Select SubGroup 1. Plumbing Demolition (22050510) 2. Valves, Brass (22052310) 3…" at bounding box center [238, 94] width 170 height 9
click at [215, 93] on select "Select SubGroup 1. Plumbing Demolition (22050510) 2. Valves, Brass (22052310) 3…" at bounding box center [238, 94] width 170 height 9
click at [215, 95] on select "Select SubGroup 1. Plumbing Demolition (22050510) 2. Valves, Brass (22052310) 3…" at bounding box center [238, 94] width 170 height 9
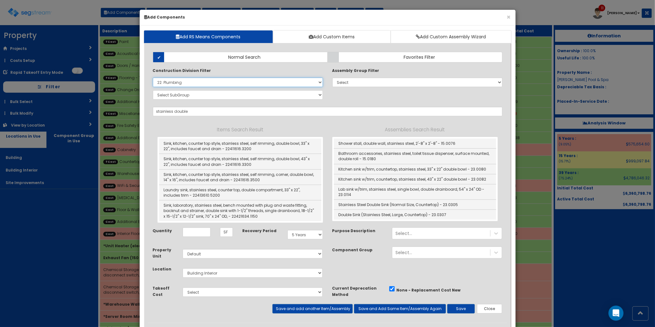
click at [198, 84] on select "Select 0. Custom Item 1. General Requirements 2. Existing Conditions 3. Concret…" at bounding box center [238, 82] width 170 height 9
select select "11000000"
click at [153, 78] on select "Select 0. Custom Item 1. General Requirements 2. Existing Conditions 3. Concret…" at bounding box center [238, 82] width 170 height 9
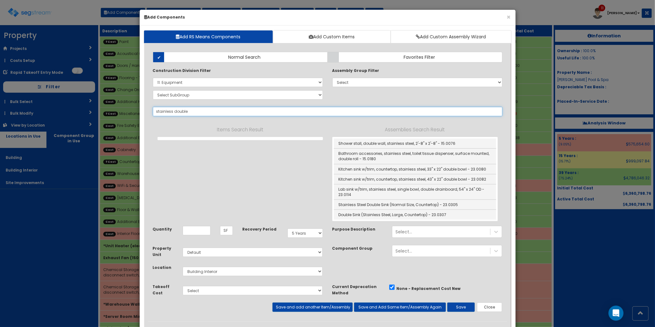
drag, startPoint x: 205, startPoint y: 111, endPoint x: 102, endPoint y: 115, distance: 102.8
click at [102, 115] on div "× Add Components Add RS Means Components Add Custom Items Add Custom Assembly W…" at bounding box center [327, 163] width 655 height 327
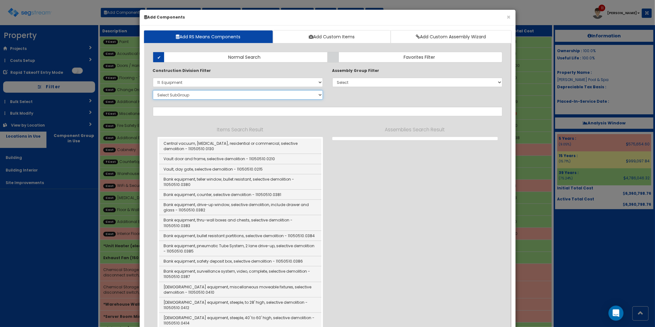
click at [178, 93] on select "Select SubGroup 1. Selective Demolition (11050510) 2. Industrial Equipment Inst…" at bounding box center [238, 94] width 170 height 9
click at [206, 109] on input "text" at bounding box center [328, 111] width 350 height 9
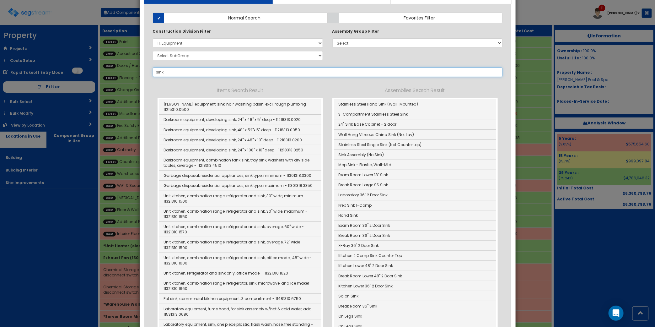
scroll to position [0, 0]
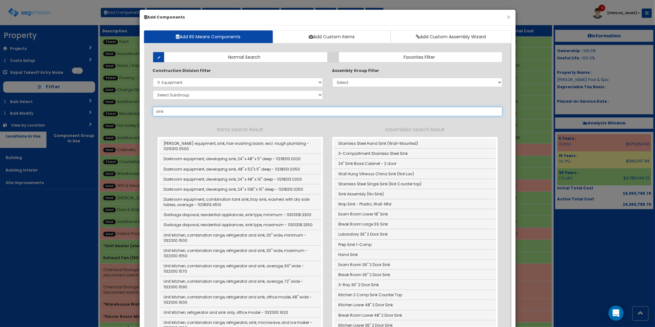
type input "sink"
click at [174, 86] on select "Select 0. Custom Item 1. General Requirements 2. Existing Conditions 3. Concret…" at bounding box center [238, 82] width 170 height 9
select select "22000000"
click at [153, 78] on select "Select 0. Custom Item 1. General Requirements 2. Existing Conditions 3. Concret…" at bounding box center [238, 82] width 170 height 9
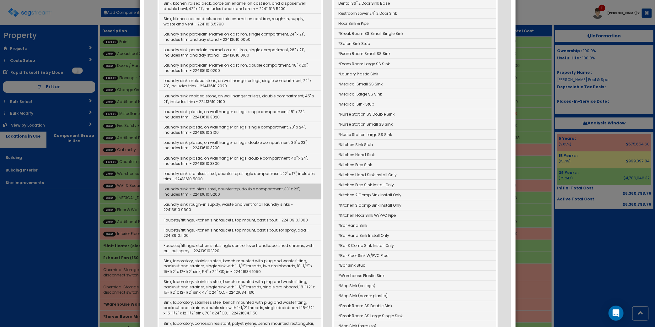
scroll to position [432, 0]
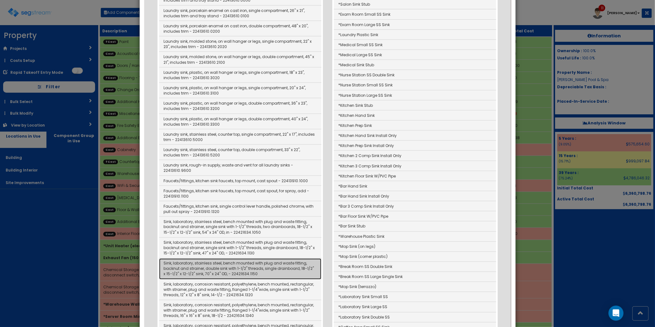
click at [214, 272] on link "Sink, laboratory, stainless steel, bench mounted with plug and waste fitting, b…" at bounding box center [240, 268] width 162 height 21
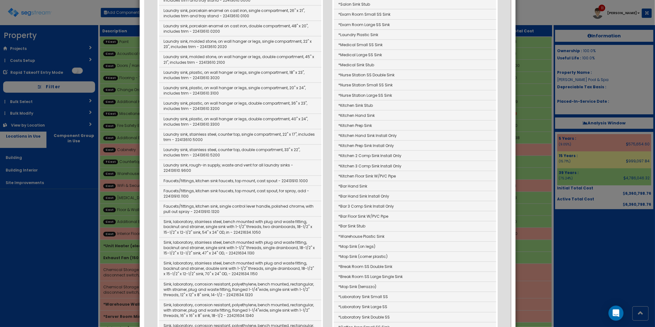
type input "Sink, laboratory, stainless steel, bench mounted with plug and waste fitting, b…"
type input "EA"
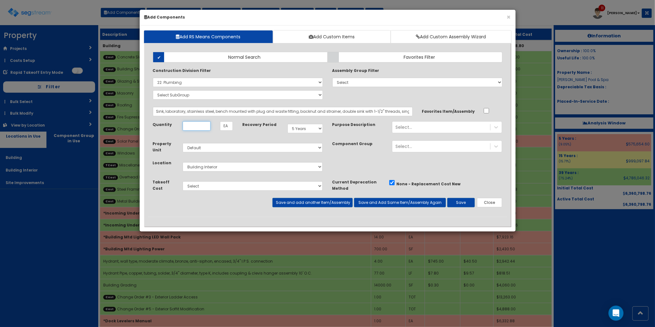
scroll to position [0, 0]
type input "1"
click at [459, 127] on div "Select..." at bounding box center [442, 127] width 98 height 10
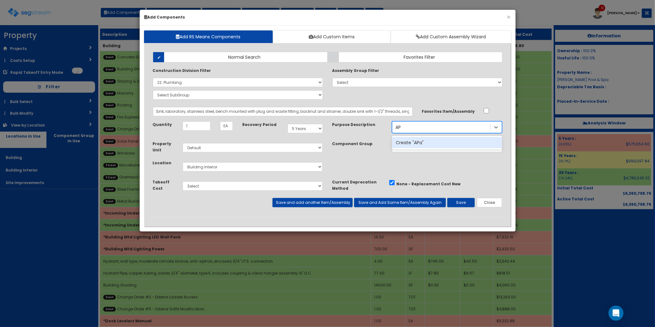
type input "A"
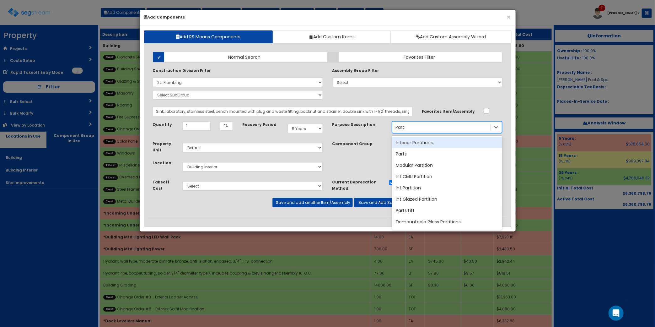
type input "Parts"
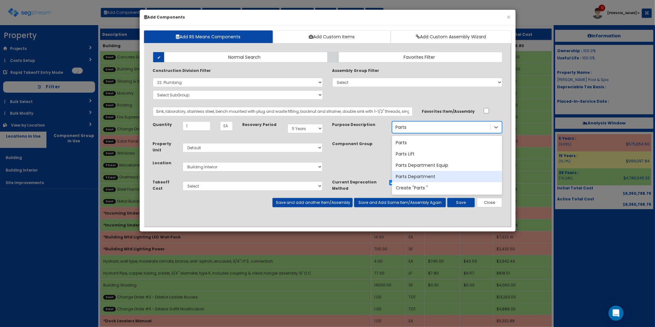
click at [443, 176] on div "Parts Department" at bounding box center [447, 176] width 110 height 11
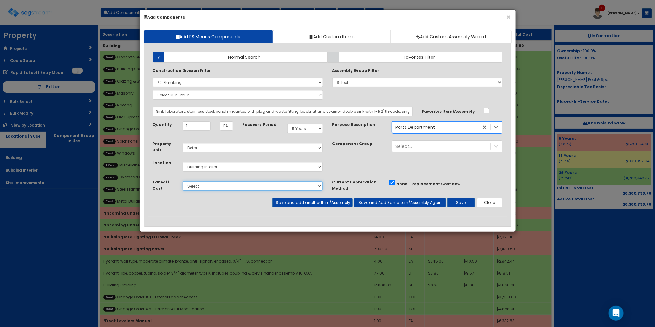
drag, startPoint x: 258, startPoint y: 182, endPoint x: 255, endPoint y: 186, distance: 4.9
click at [258, 182] on select "Select Site Work Plumbing Electrical Mechanical Metal Stud / Gypsum Wall Board …" at bounding box center [253, 185] width 140 height 9
select select "22000000"
select select "5Y"
select select "default"
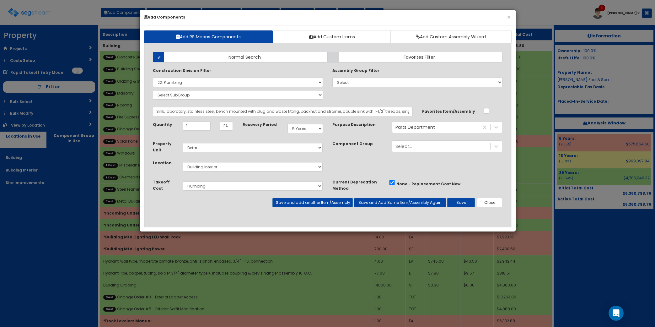
select select "7"
select select "5274278"
click at [464, 199] on button "Save" at bounding box center [462, 202] width 28 height 9
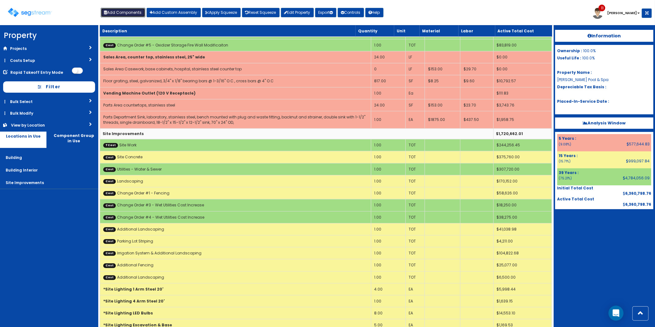
scroll to position [2009, 0]
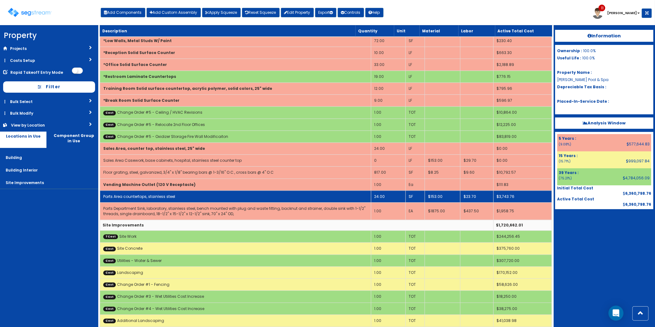
click at [134, 202] on td "Parts Area countertops, stainless steel" at bounding box center [235, 196] width 271 height 12
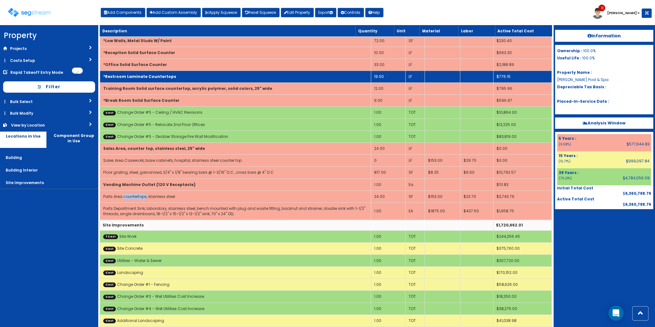
select select "5274330"
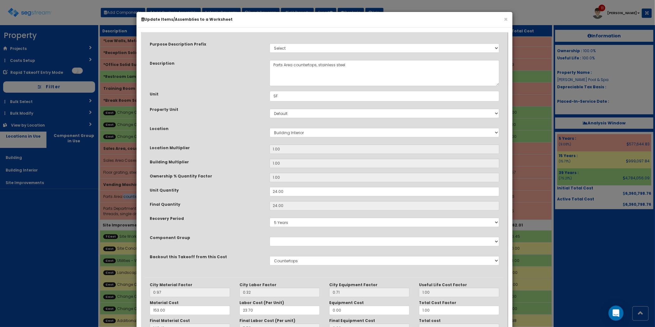
scroll to position [0, 0]
click at [293, 67] on textarea "Parts Area countertops, stainless steel" at bounding box center [385, 73] width 230 height 26
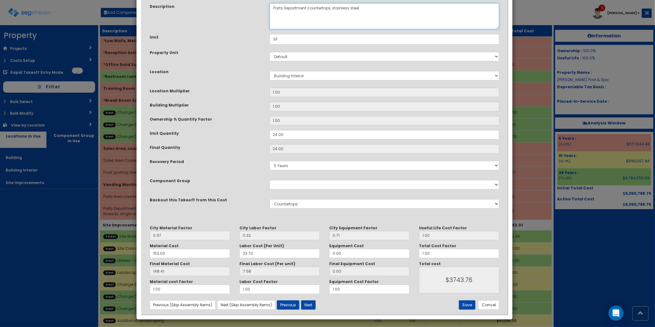
type textarea "Parts Department countertops, stainless steel"
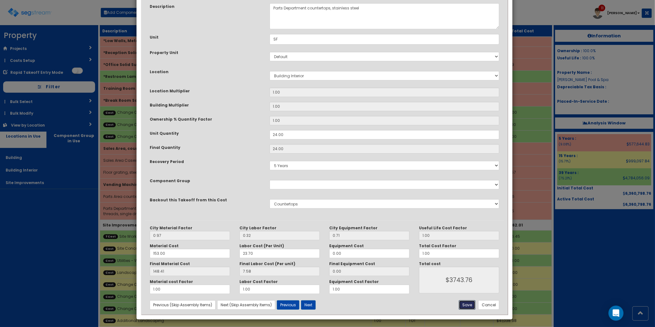
click at [470, 307] on button "Save" at bounding box center [467, 304] width 17 height 9
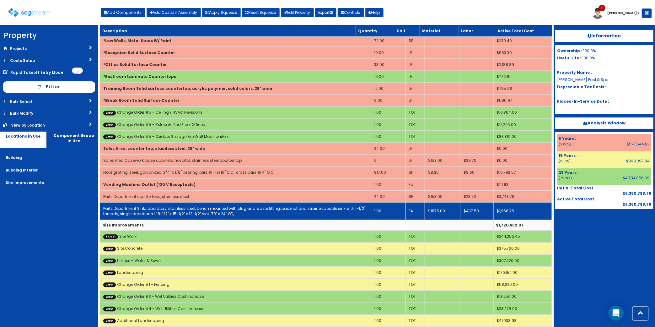
click at [131, 216] on link "Parts Department Sink, laboratory, stainless steel, bench mounted with plug and…" at bounding box center [234, 211] width 262 height 11
select select "5274278"
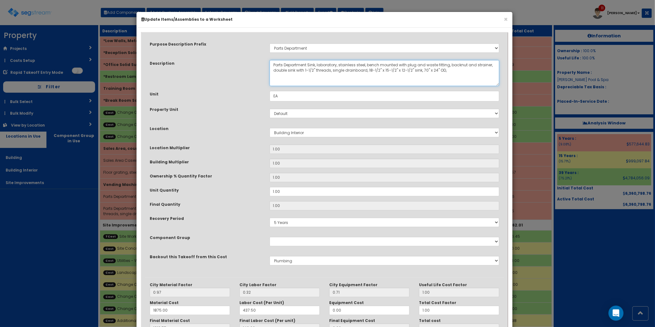
drag, startPoint x: 318, startPoint y: 64, endPoint x: 550, endPoint y: 88, distance: 233.0
click at [339, 64] on textarea "Parts Department Sink, laboratory, stainless steel, bench mounted with plug and…" at bounding box center [385, 73] width 230 height 26
click at [421, 73] on textarea "Parts Department Sink, laboratory, stainless steel, bench mounted with plug and…" at bounding box center [385, 73] width 230 height 26
drag, startPoint x: 469, startPoint y: 66, endPoint x: 376, endPoint y: 66, distance: 93.0
click at [376, 66] on textarea "Parts Department Sink, laboratory, stainless steel, bench mounted with plug and…" at bounding box center [385, 73] width 230 height 26
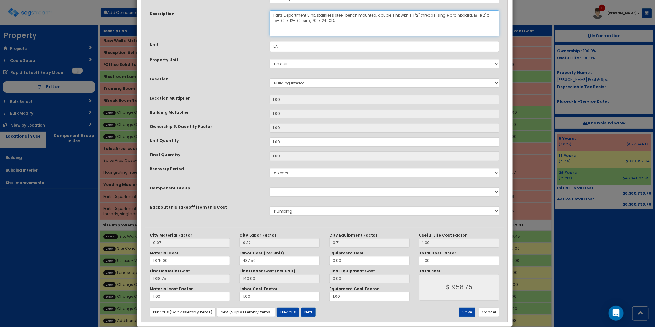
scroll to position [57, 0]
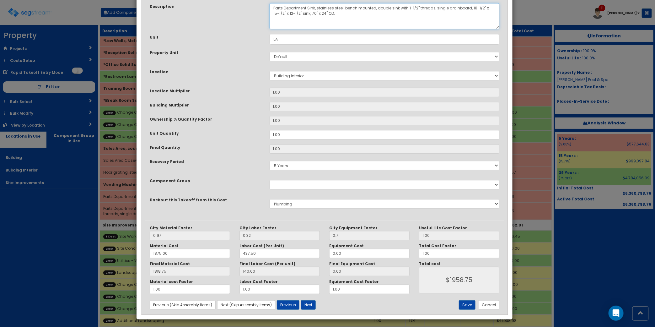
type textarea "Parts Department Sink, stainless steel, bench mounted, double sink with 1-1/2" …"
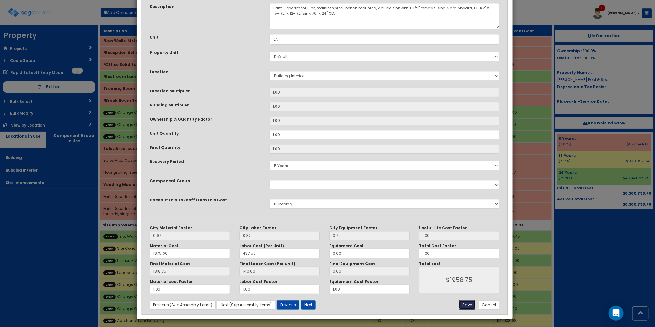
click at [467, 308] on button "Save" at bounding box center [467, 304] width 17 height 9
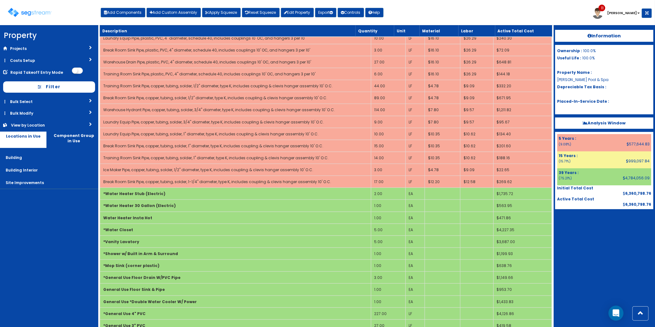
scroll to position [1577, 0]
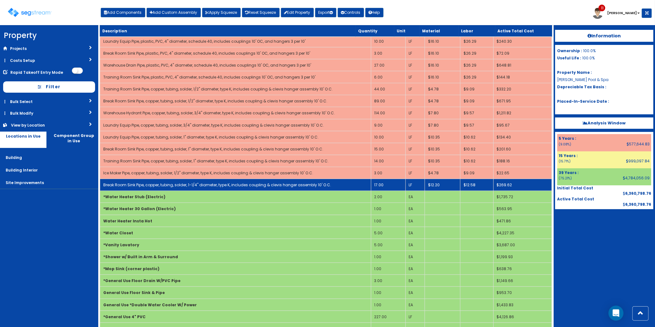
click at [279, 187] on link "Break Room Sink Pipe, copper, tubing, solder, 1-1/4" diameter, type K, includes…" at bounding box center [217, 184] width 228 height 5
select select "5274278"
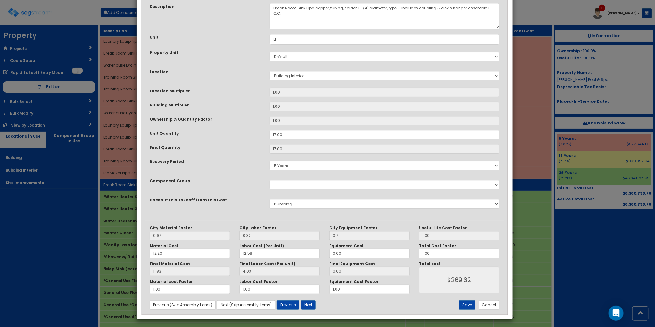
scroll to position [0, 0]
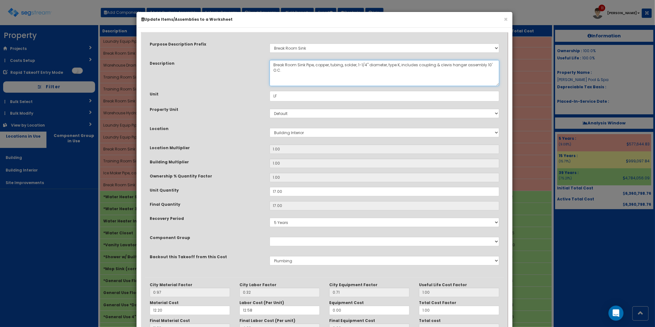
drag, startPoint x: 361, startPoint y: 73, endPoint x: 316, endPoint y: 67, distance: 45.7
click at [316, 67] on textarea "Break Room Sink Pipe, copper, tubing, solder, 1-1/4" diameter, type K, includes…" at bounding box center [385, 73] width 230 height 26
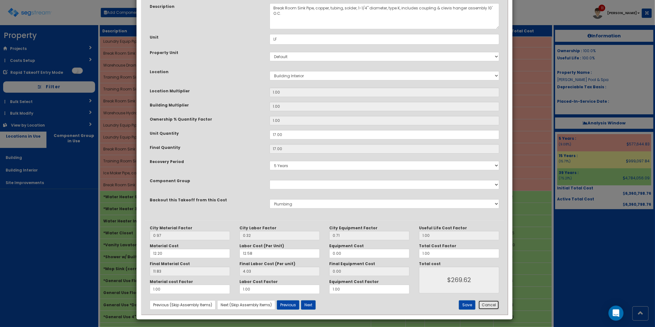
click at [479, 305] on button "Cancel" at bounding box center [489, 304] width 21 height 9
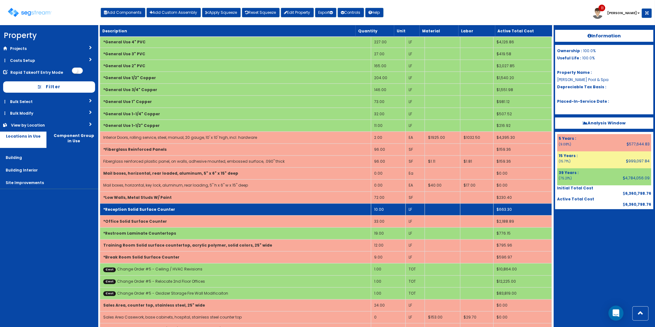
scroll to position [1969, 0]
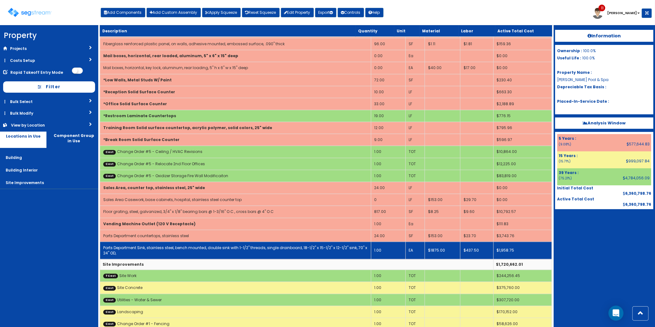
click at [149, 259] on td "Parts Department Sink, stainless steel, bench mounted, double sink with 1-1/2" …" at bounding box center [235, 250] width 271 height 17
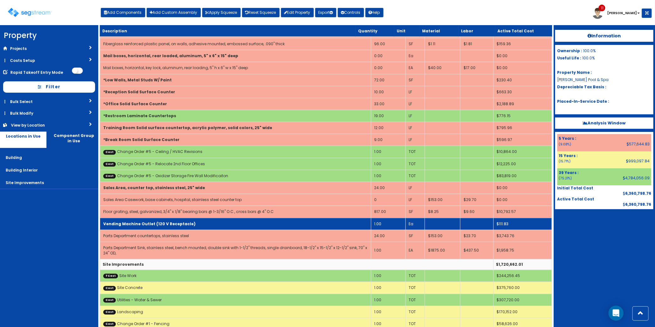
select select "5274278"
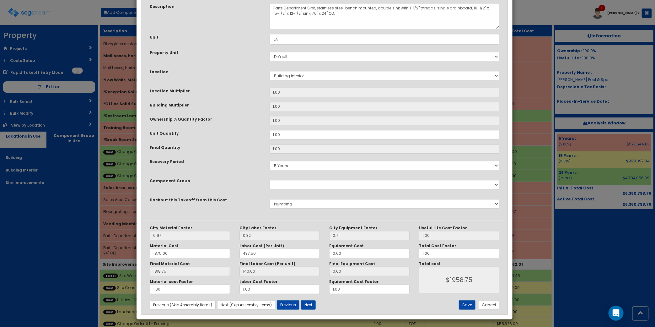
scroll to position [0, 0]
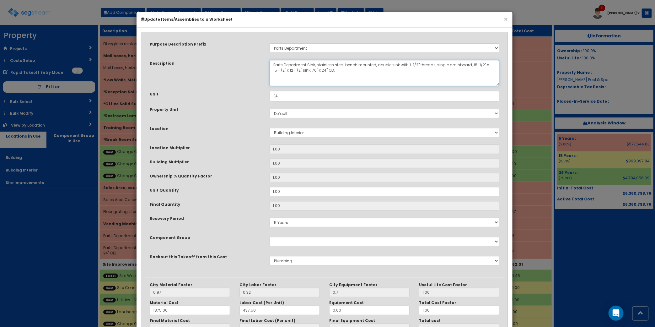
drag, startPoint x: 389, startPoint y: 74, endPoint x: 401, endPoint y: 66, distance: 14.6
click at [401, 66] on textarea "Parts Department Sink, stainless steel, bench mounted, double sink with 1-1/2" …" at bounding box center [385, 73] width 230 height 26
paste textarea "copper, tubing, solder, 1-1/4" diameter, type K, includes coupling & clevis han…"
click at [401, 66] on textarea "Parts Department Sink, stainless steel, bench mounted, double sink with 1-1/2" …" at bounding box center [385, 73] width 230 height 26
click at [376, 71] on textarea "Parts Department Sink, stainless steel, bench mounted, double sink with 1-1/2" …" at bounding box center [385, 73] width 230 height 26
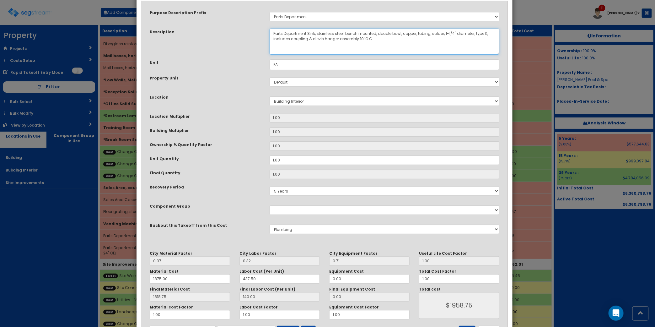
scroll to position [57, 0]
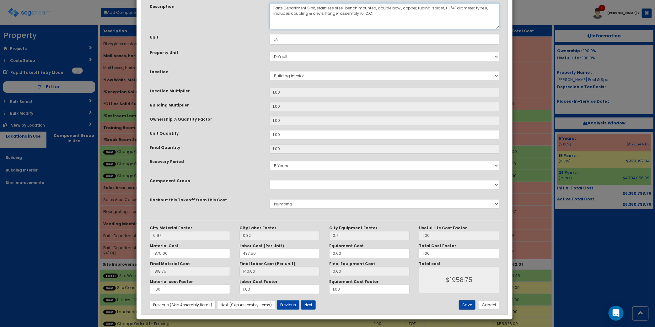
type textarea "Parts Department Sink, stainless steel, bench mounted, double bowl, copper, tub…"
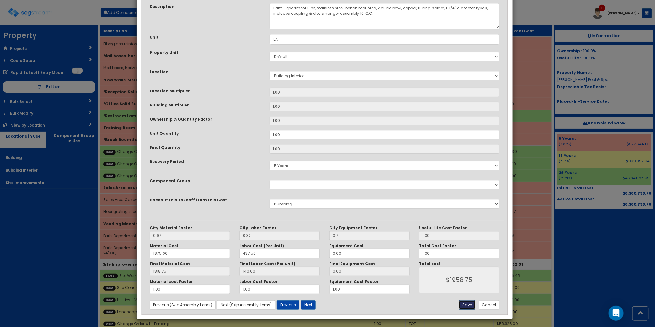
click at [467, 308] on button "Save" at bounding box center [467, 304] width 17 height 9
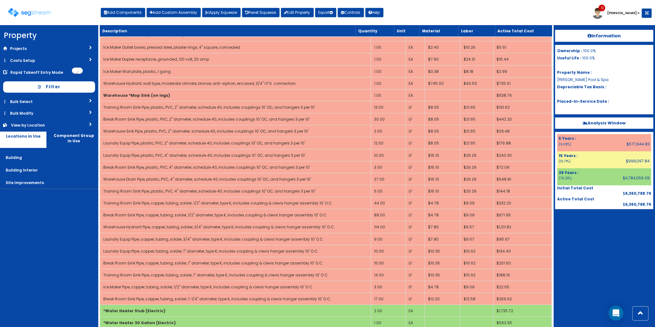
scroll to position [963, 0]
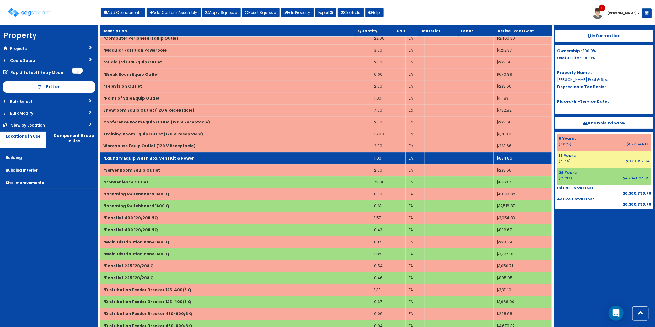
click at [286, 162] on td "*Laundry Equip Wash Box, Vent Kit & Power" at bounding box center [235, 158] width 271 height 12
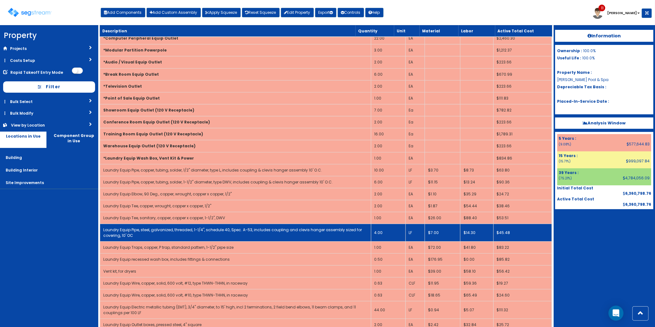
scroll to position [1003, 0]
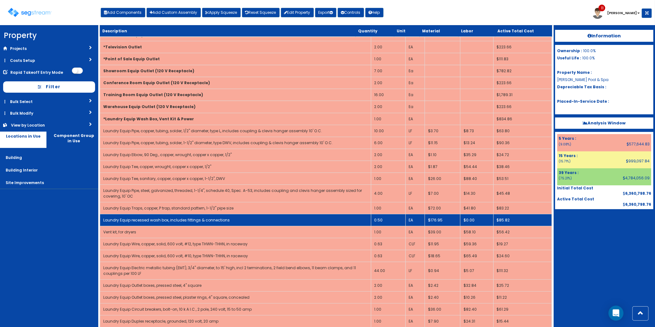
click at [383, 225] on td "0.50" at bounding box center [388, 220] width 35 height 12
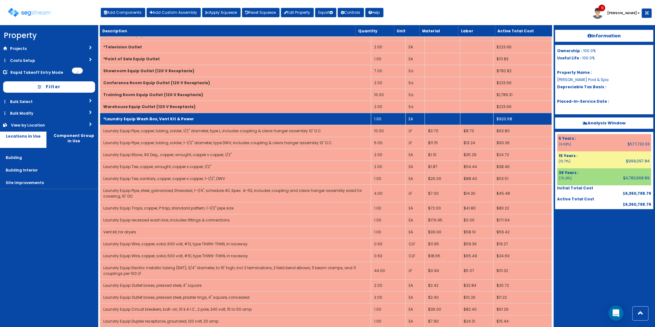
click at [133, 121] on b "*Laundry Equip Wash Box, Vent Kit & Power" at bounding box center [148, 118] width 91 height 5
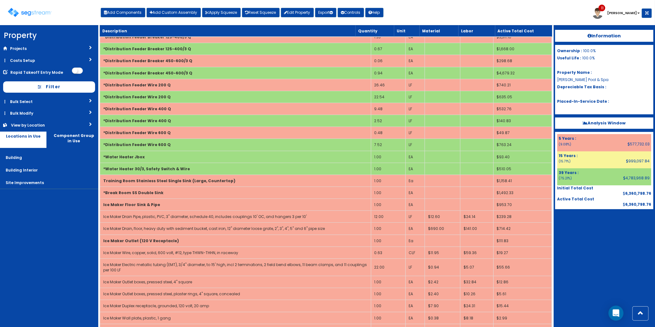
scroll to position [1656, 0]
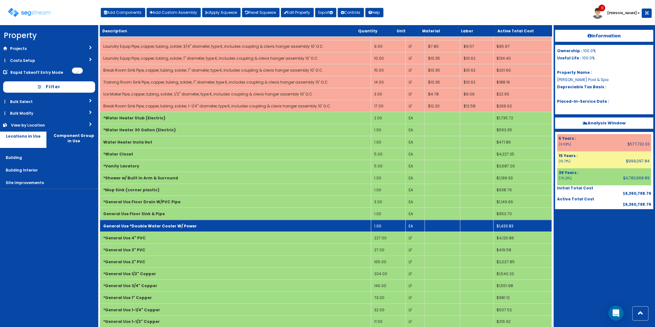
click at [138, 229] on b "General Use *Double Water Cooler W/ Power" at bounding box center [150, 225] width 94 height 5
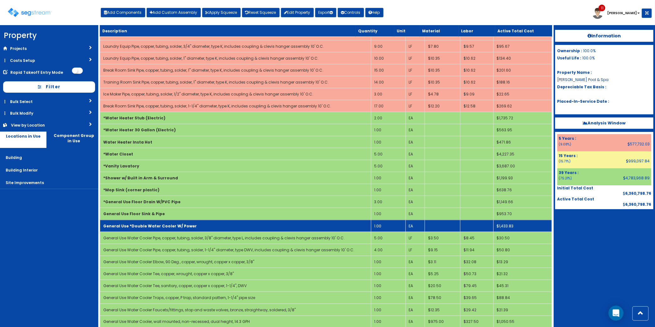
click at [139, 229] on b "General Use *Double Water Cooler W/ Power" at bounding box center [150, 225] width 94 height 5
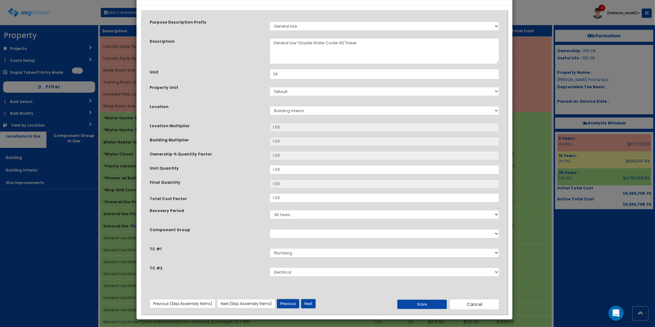
scroll to position [0, 0]
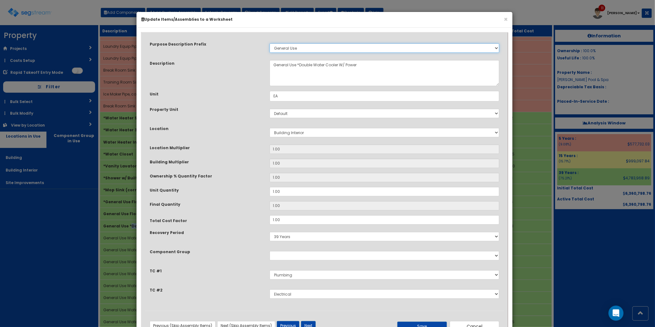
click at [310, 46] on select "Select Stair Construction, A/V System A/V System Equipment A/V System Equipment…" at bounding box center [385, 47] width 230 height 9
select select
click at [270, 43] on select "Select Stair Construction, A/V System A/V System Equipment A/V System Equipment…" at bounding box center [385, 47] width 230 height 9
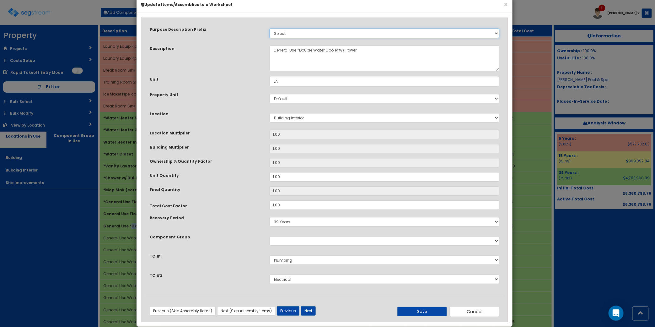
scroll to position [22, 0]
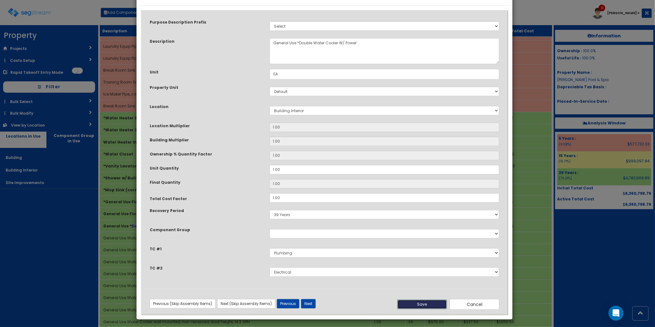
click at [427, 303] on button "Save" at bounding box center [423, 304] width 50 height 9
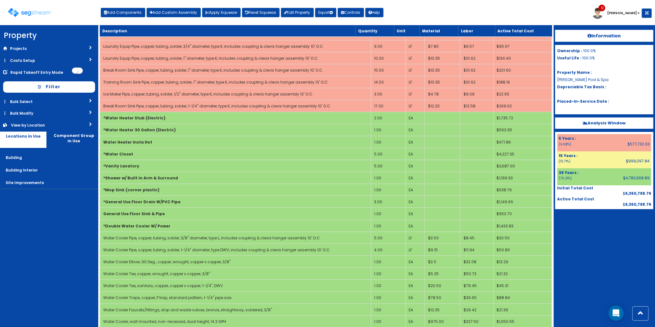
scroll to position [483, 0]
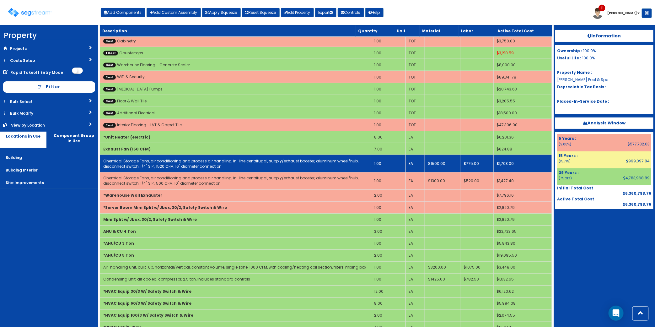
click at [160, 172] on td "Chemical Storage Fans, air conditioning and process air handling, in-line centr…" at bounding box center [235, 163] width 271 height 17
select select "5274280"
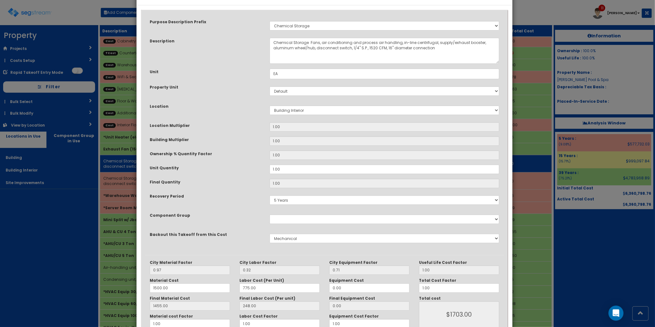
scroll to position [0, 0]
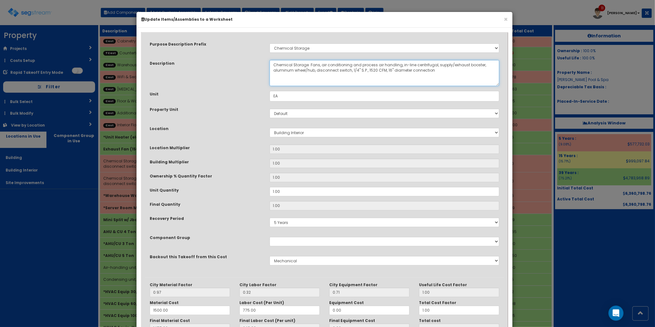
drag, startPoint x: 309, startPoint y: 62, endPoint x: 314, endPoint y: 63, distance: 4.9
click at [310, 63] on textarea "Chemical Storage Fans, air conditioning and process air handling, in-line centr…" at bounding box center [385, 73] width 230 height 26
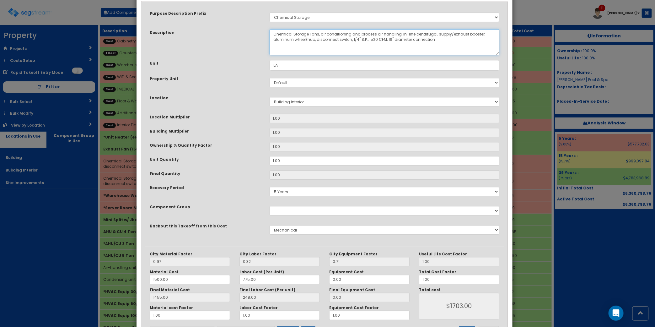
scroll to position [57, 0]
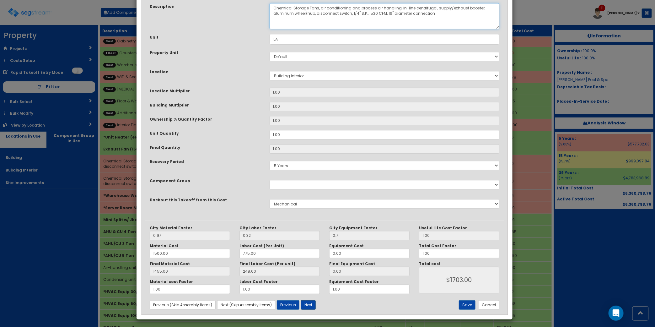
type textarea "Chemical Storage Fans, air conditioning and process air handling, in-line centr…"
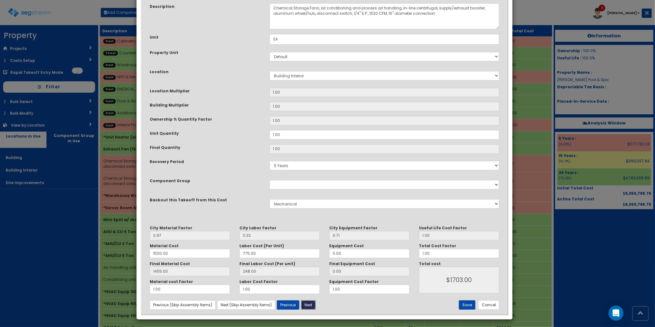
click at [306, 306] on button "Next" at bounding box center [308, 304] width 15 height 9
select select "5274280"
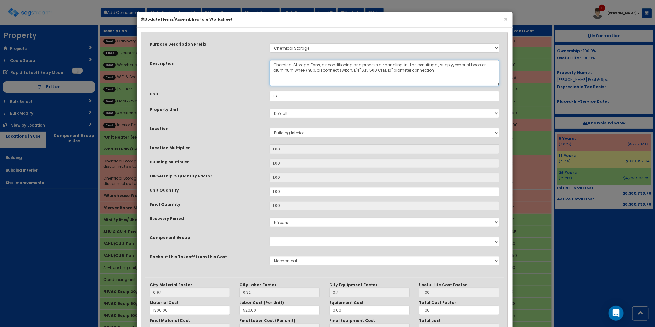
click at [312, 64] on textarea "Chemical Storage Fans, air conditioning and process air handling, in-line centr…" at bounding box center [385, 73] width 230 height 26
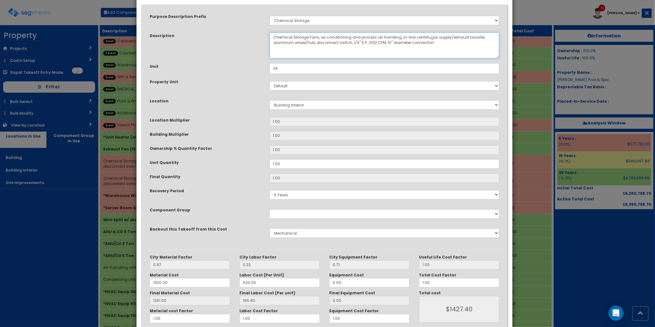
scroll to position [57, 0]
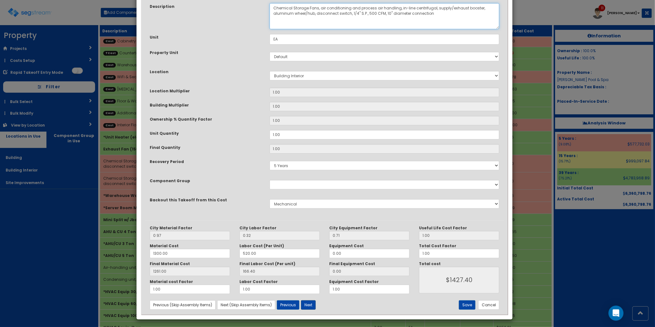
type textarea "Chemical Storage Fans, air conditioning and process air handling, in-line centr…"
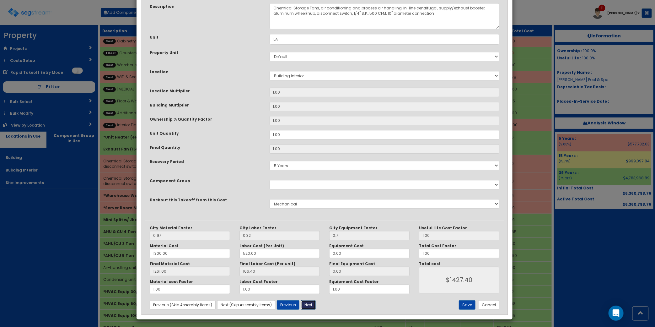
click at [312, 303] on button "Next" at bounding box center [308, 304] width 15 height 9
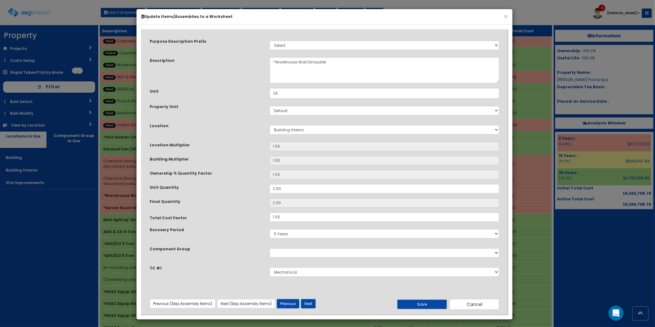
scroll to position [3, 0]
click at [413, 301] on button "Save" at bounding box center [423, 304] width 50 height 9
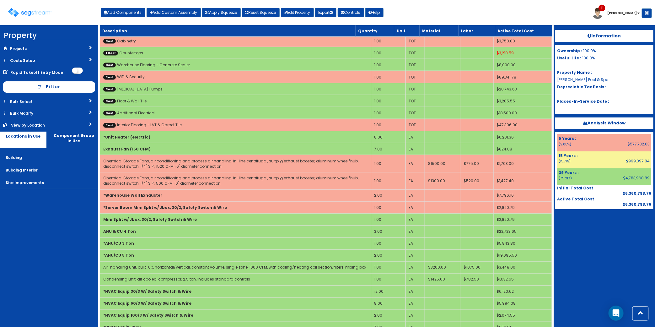
scroll to position [662, 0]
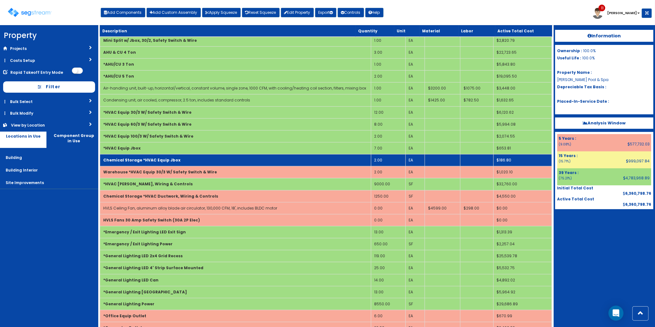
click at [223, 163] on td "Chemical Storage *HVAC Equip Jbox" at bounding box center [235, 160] width 271 height 12
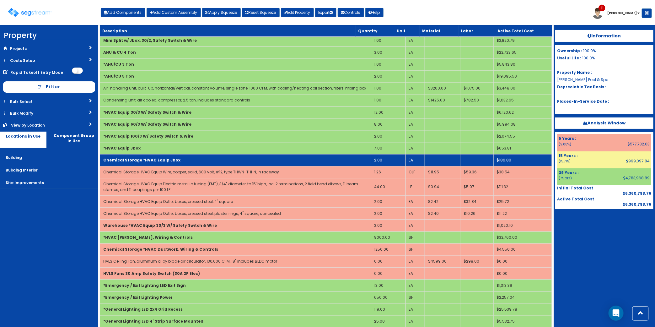
click at [223, 163] on td "Chemical Storage *HVAC Equip Jbox" at bounding box center [235, 160] width 271 height 12
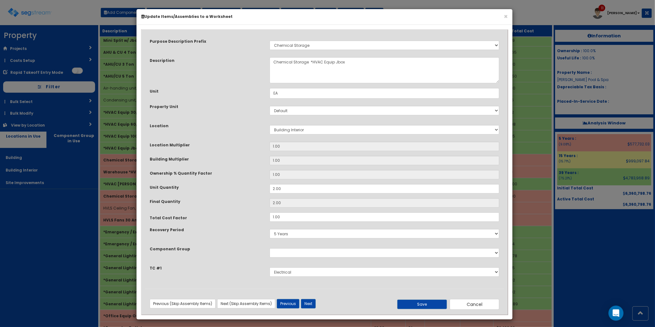
scroll to position [0, 0]
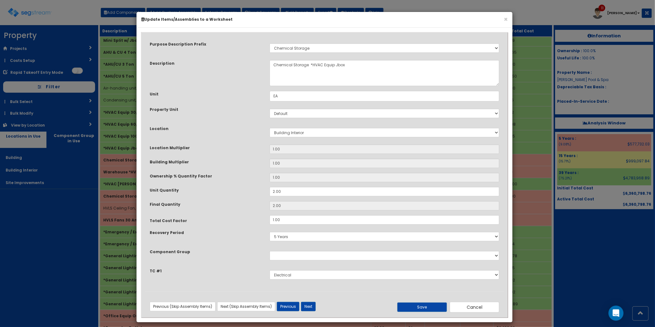
click at [308, 312] on div "Previous (Skip Assembly Items) Next (Skip Assembly Items) Previous Next Save Ca…" at bounding box center [324, 304] width 359 height 16
click at [313, 305] on button "Next" at bounding box center [308, 306] width 15 height 9
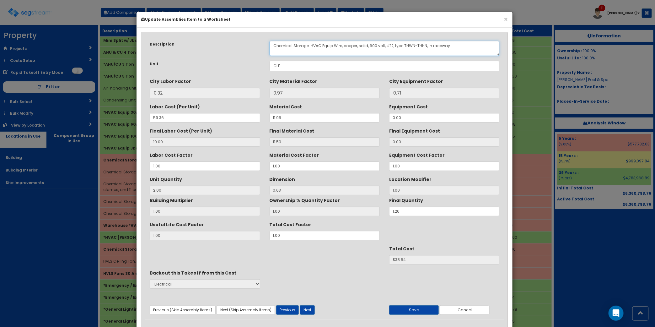
click at [312, 47] on textarea "Chemical Storage HVAC Equip Wire, copper, solid, 600 volt, #12, type THWN-THHN,…" at bounding box center [385, 48] width 230 height 15
type textarea "Chemical Storage HVAC Equip Wire, copper, solid, 600 volt, #12, type THWN-THHN,…"
click at [319, 310] on div "Previous (Skip Assembly Items) Next (Skip Assembly Items) Previous Next" at bounding box center [265, 309] width 240 height 9
click at [313, 311] on div "Previous (Skip Assembly Items) Next (Skip Assembly Items) Previous Next" at bounding box center [265, 309] width 240 height 9
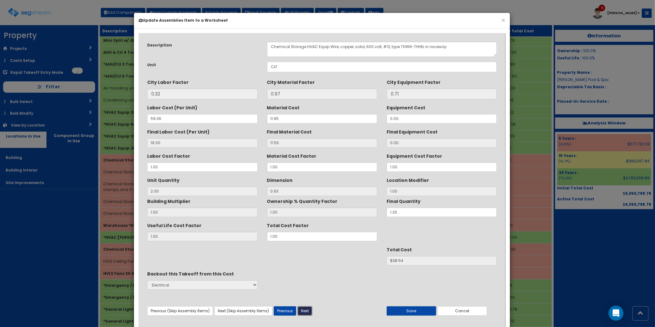
click at [310, 311] on button "Next" at bounding box center [305, 310] width 15 height 9
click at [307, 46] on textarea "Chemical Storage HVAC Equip Electric metallic tubing (EMT), 3/4" diameter, to 1…" at bounding box center [382, 49] width 230 height 15
type textarea "Chemical Storage HVAC Equip Electric metallic tubing (EMT), 3/4" diameter, to 1…"
click at [299, 315] on button "Next" at bounding box center [305, 310] width 15 height 9
click at [308, 46] on textarea "Chemical Storage HVAC Equip Outlet boxes, pressed steel, 4" square" at bounding box center [382, 49] width 230 height 15
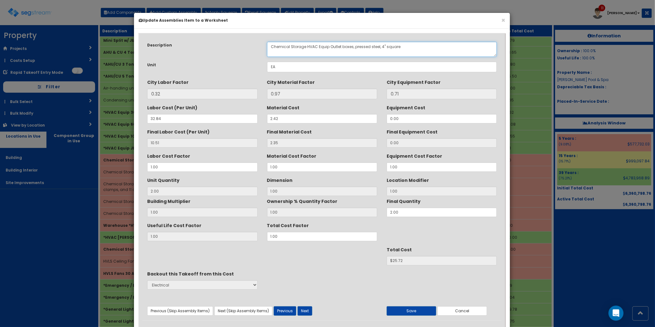
type textarea "Chemical Storage HVAC Equip Outlet boxes, pressed steel, 4" square"
click at [309, 312] on button "Next" at bounding box center [305, 310] width 15 height 9
click at [307, 46] on textarea "Chemical Storage HVAC Equip Outlet boxes, pressed steel, plaster rings, 4" squa…" at bounding box center [382, 49] width 230 height 15
type textarea "Chemical Storage HVAC Equip Outlet boxes, pressed steel, plaster rings, 4" squa…"
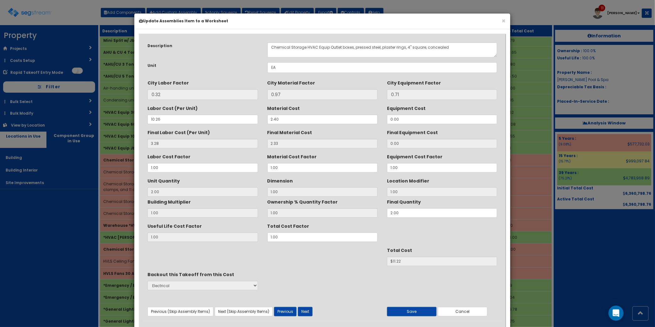
click at [304, 305] on div "Previous (Skip Assembly Items) Next (Skip Assembly Items) Previous Next Save Ca…" at bounding box center [322, 306] width 359 height 20
click at [304, 311] on button "Next" at bounding box center [305, 311] width 15 height 9
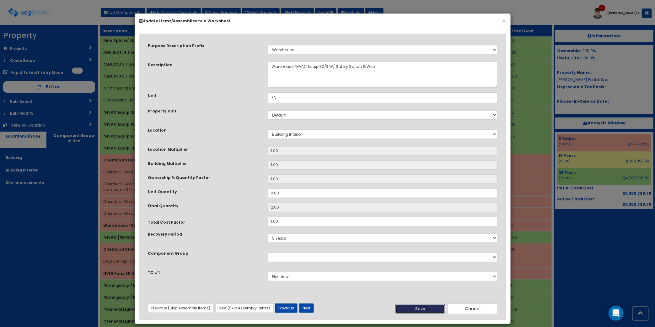
click at [416, 307] on button "Save" at bounding box center [421, 308] width 50 height 9
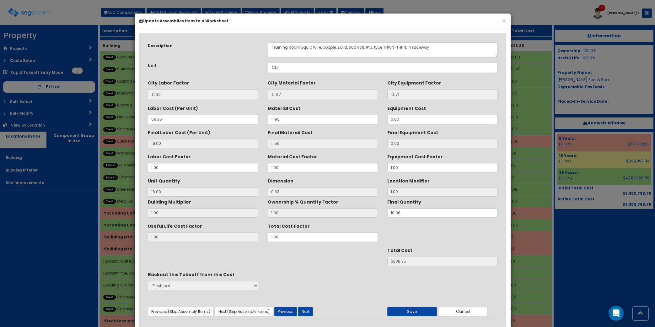
scroll to position [952, 0]
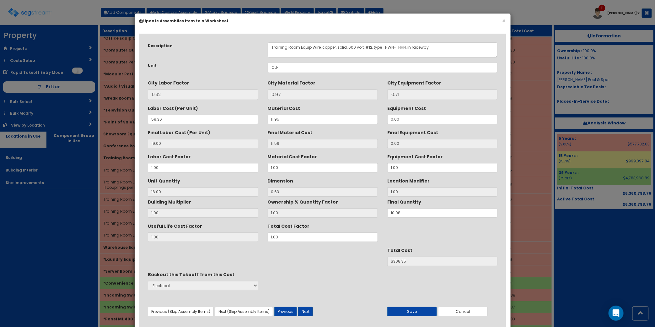
type textarea "Training Room Equip Wire, copper, solid, 600 volt, #12, type THWN-THHN, in race…"
click at [312, 314] on button "Next" at bounding box center [305, 311] width 15 height 9
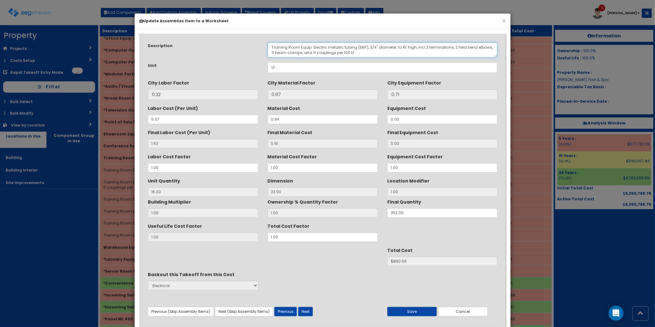
click at [313, 47] on textarea "Training Room Equip Electric metallic tubing (EMT), 3/4" diameter, to 15' high,…" at bounding box center [383, 49] width 230 height 15
type textarea "Training Room Equip Electric metallic tubing (EMT), 3/4" diameter, to 15' high,…"
click at [309, 310] on button "Next" at bounding box center [305, 311] width 15 height 9
click at [313, 49] on textarea "Training Room Equip Outlet boxes, pressed steel, 4" square" at bounding box center [383, 49] width 230 height 15
type textarea "Training Room Equip Outlet boxes, pressed steel, 4" square"
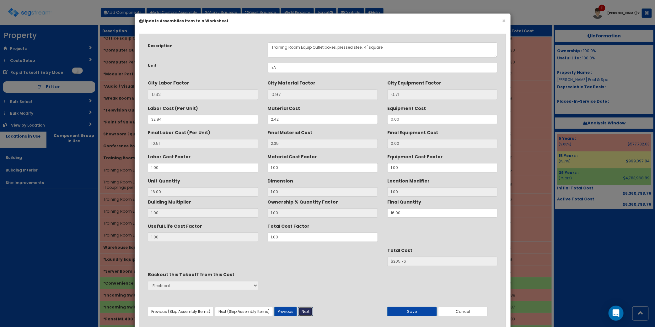
click at [300, 312] on button "Next" at bounding box center [305, 311] width 15 height 9
type textarea "Training Room Equip Outlet boxes, pressed steel, plaster rings, 4" square, conc…"
click at [310, 314] on button "Next" at bounding box center [305, 311] width 15 height 9
type textarea "Training Room Equip Duplex receptacle, grounded, 120 volt, 20 amp"
click at [307, 323] on div at bounding box center [322, 326] width 359 height 10
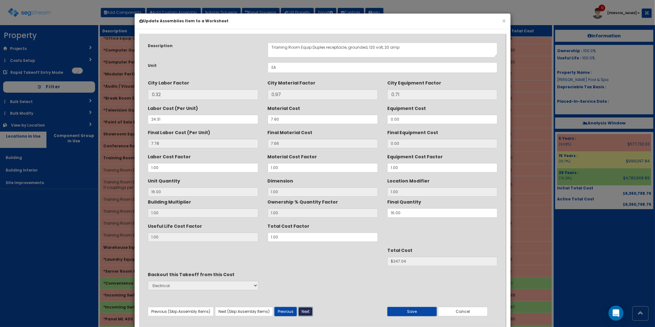
click at [308, 312] on button "Next" at bounding box center [305, 311] width 15 height 9
type textarea "Training Room Equip Wall plate, plastic, 1 gang"
click at [304, 309] on button "Next" at bounding box center [305, 311] width 15 height 9
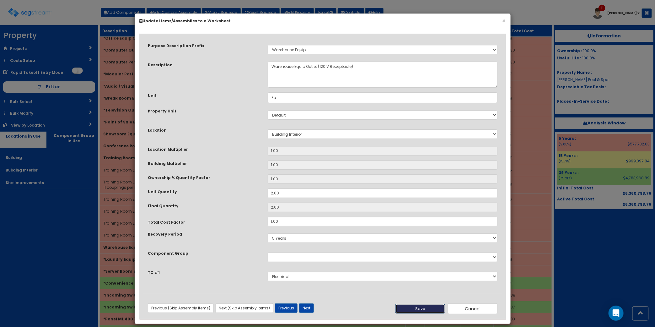
click at [410, 306] on button "Save" at bounding box center [421, 308] width 50 height 9
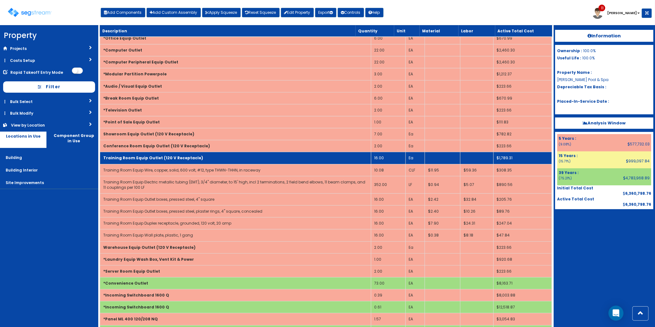
click at [270, 159] on td "Training Room Equip Outlet (120 V Receptacle)" at bounding box center [235, 158] width 271 height 12
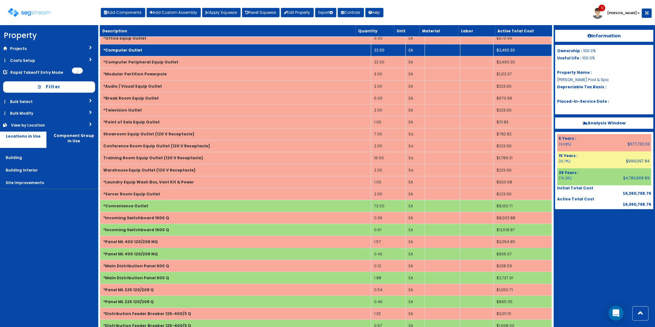
scroll to position [1252, 0]
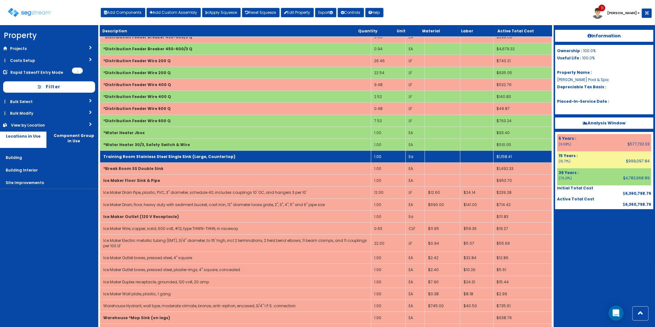
click at [193, 159] on b "Training Room Stainless Steel Single Sink (Large, Countertop)" at bounding box center [169, 156] width 132 height 5
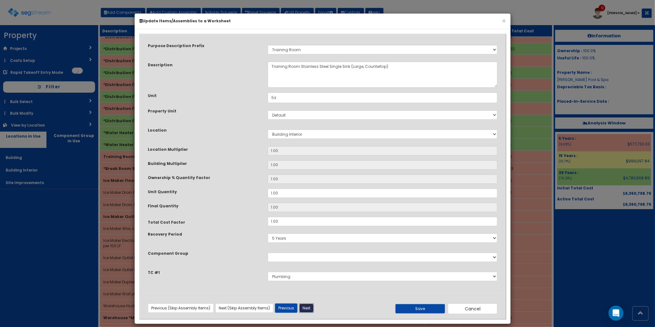
click at [306, 305] on button "Next" at bounding box center [306, 307] width 15 height 9
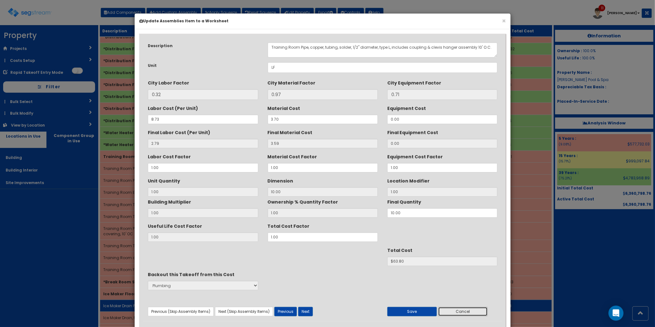
click at [465, 315] on button "Cancel" at bounding box center [463, 311] width 50 height 9
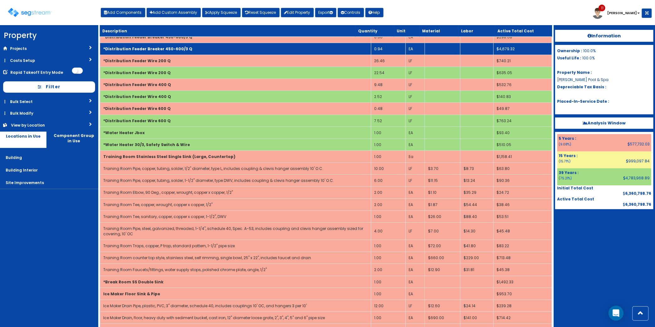
scroll to position [1541, 0]
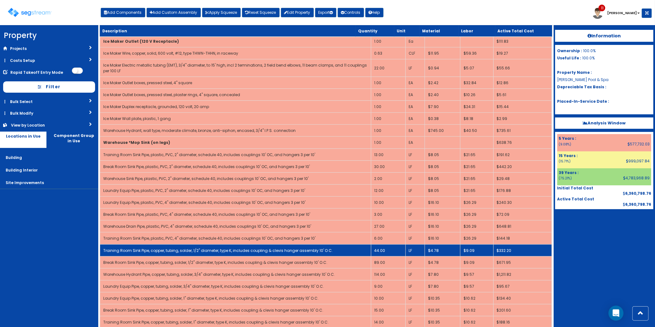
click at [145, 253] on link "Training Room Sink Pipe, copper, tubing, solder, 1/2" diameter, type K, include…" at bounding box center [218, 250] width 230 height 5
select select "5274278"
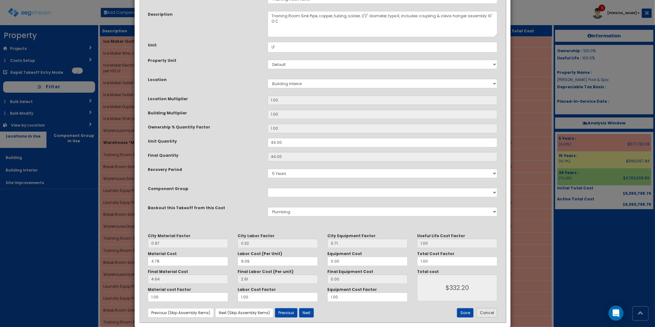
scroll to position [57, 0]
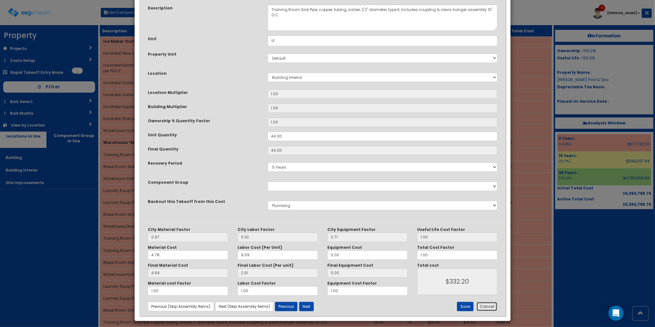
click at [484, 310] on button "Cancel" at bounding box center [487, 306] width 21 height 9
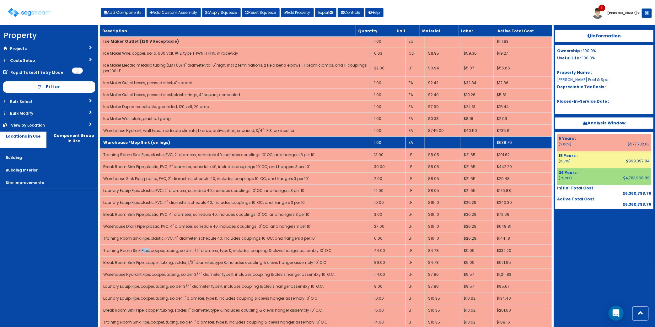
click at [174, 149] on td "Warehouse *Mop Sink (on legs)" at bounding box center [235, 143] width 271 height 12
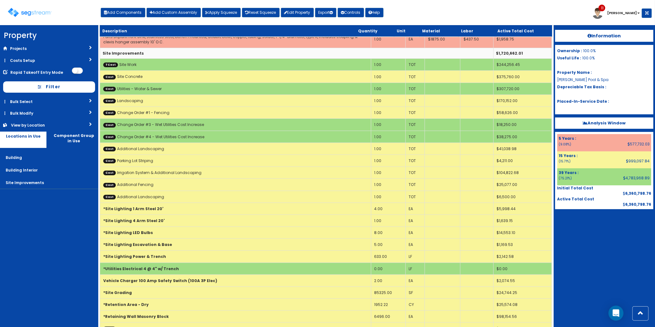
scroll to position [350, 0]
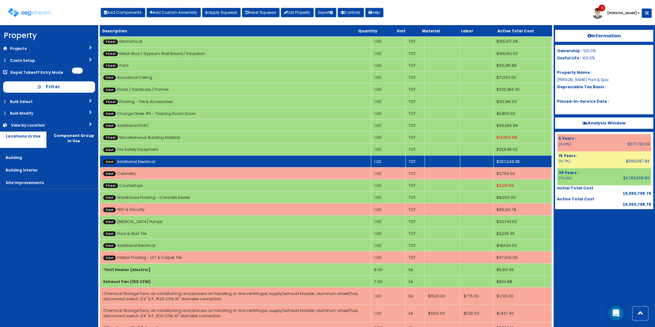
click at [189, 166] on td "Cost Additional Electrical" at bounding box center [235, 161] width 271 height 12
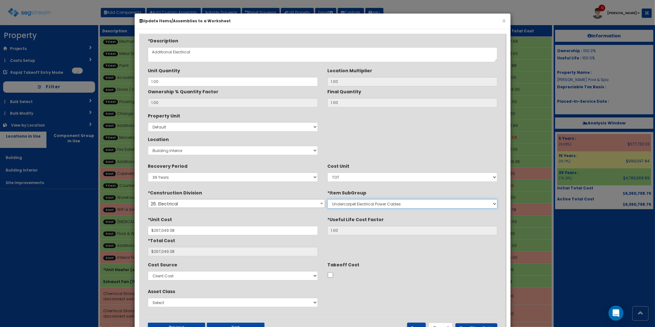
click at [389, 204] on select "Electrical Demolition Medium-Voltage, Single Cable Undercarpet Electrical Power…" at bounding box center [413, 203] width 170 height 9
select select "26281310"
click at [328, 199] on select "Electrical Demolition Medium-Voltage, Single Cable Undercarpet Electrical Power…" at bounding box center [413, 203] width 170 height 9
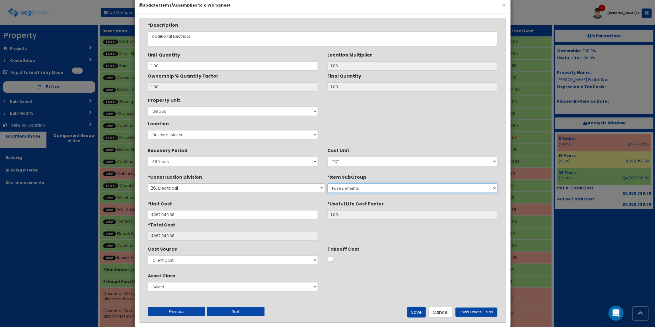
scroll to position [22, 0]
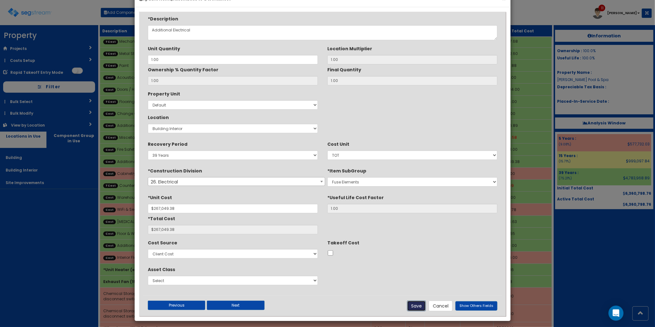
click at [412, 306] on button "Save" at bounding box center [416, 306] width 19 height 11
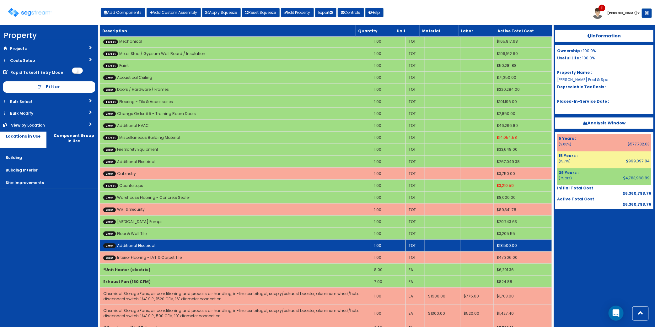
click at [199, 247] on td "Cost Additional Electrical" at bounding box center [235, 246] width 271 height 12
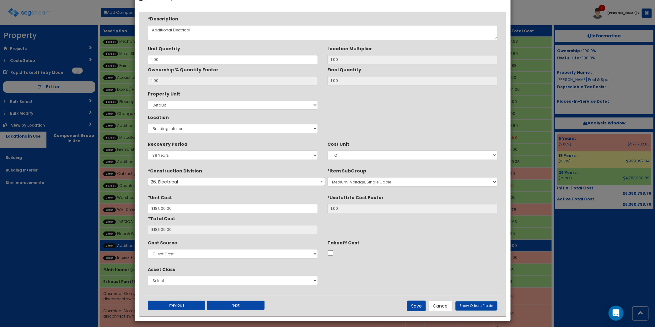
scroll to position [0, 0]
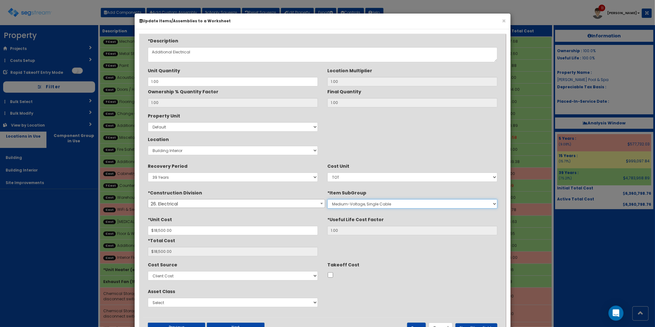
click at [357, 206] on select "Electrical Demolition Medium-Voltage, Single Cable Undercarpet Electrical Power…" at bounding box center [413, 203] width 170 height 9
click at [328, 199] on select "Electrical Demolition Medium-Voltage, Single Cable Undercarpet Electrical Power…" at bounding box center [413, 203] width 170 height 9
click at [380, 203] on select "Electrical Demolition Medium-Voltage, Single Cable Undercarpet Electrical Power…" at bounding box center [413, 203] width 170 height 9
select select "26281610"
click at [328, 199] on select "Electrical Demolition Medium-Voltage, Single Cable Undercarpet Electrical Power…" at bounding box center [413, 203] width 170 height 9
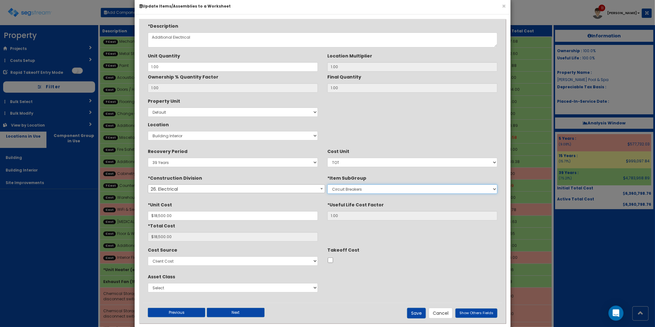
scroll to position [22, 0]
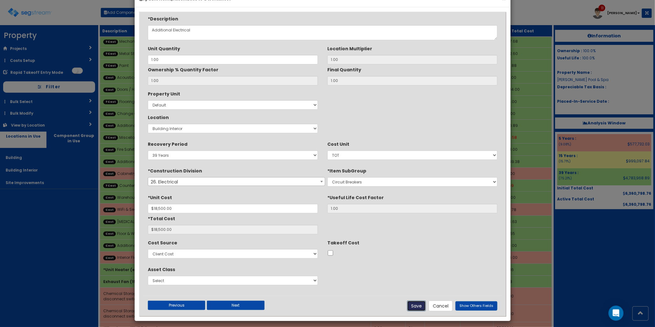
click at [420, 306] on button "Save" at bounding box center [416, 306] width 19 height 11
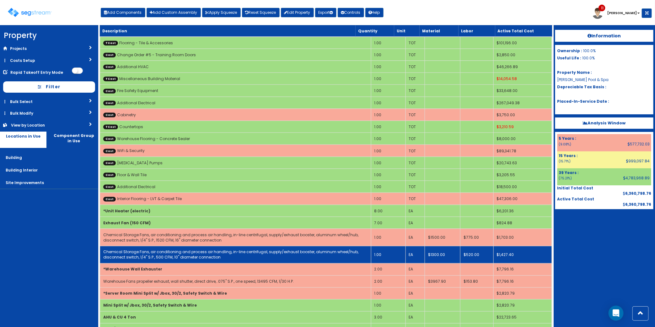
scroll to position [468, 0]
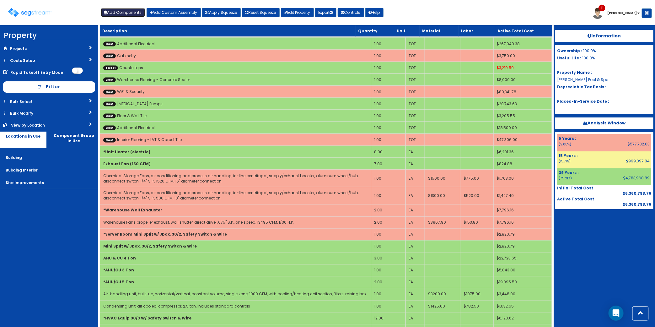
click at [127, 10] on button "Add Components" at bounding box center [123, 12] width 45 height 9
select select "5274278"
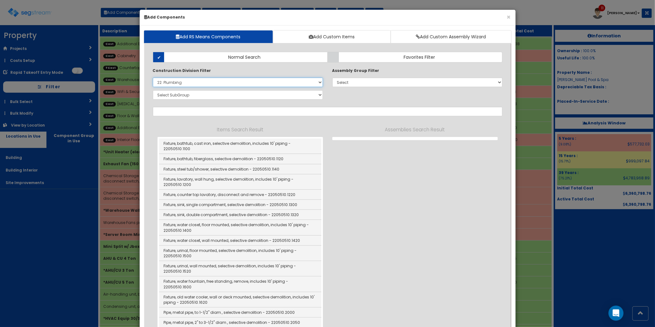
click at [194, 80] on select "Select 0. Custom Item 1. General Requirements 2. Existing Conditions 3. Concret…" at bounding box center [238, 82] width 170 height 9
select select
click at [153, 78] on select "Select 0. Custom Item 1. General Requirements 2. Existing Conditions 3. Concret…" at bounding box center [238, 82] width 170 height 9
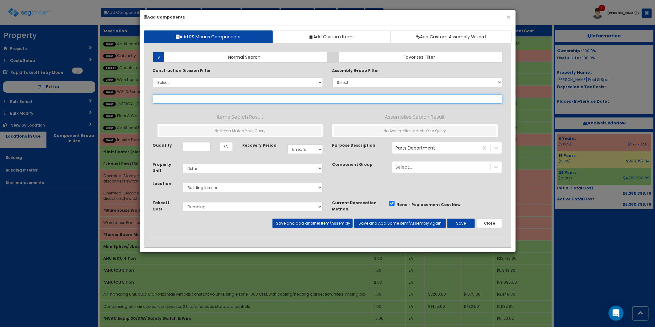
click at [193, 96] on input "text" at bounding box center [328, 98] width 350 height 9
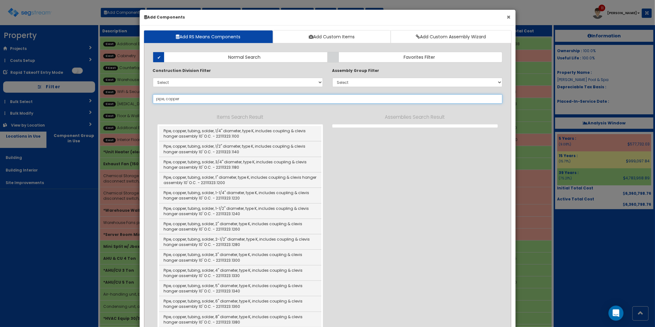
type input "pipe, copper"
click at [507, 19] on div "× Add Components" at bounding box center [328, 18] width 376 height 16
click at [509, 18] on button "×" at bounding box center [509, 17] width 4 height 7
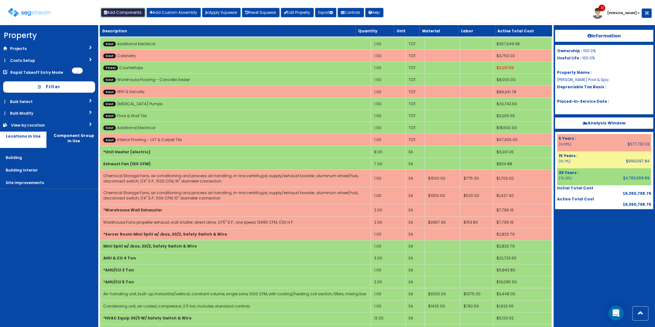
click at [118, 13] on button "Add Components" at bounding box center [123, 12] width 45 height 9
select select "22000000"
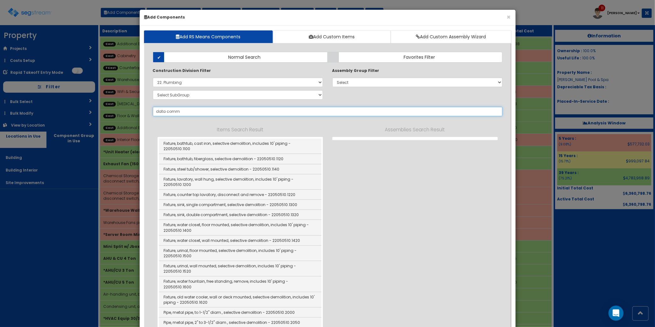
type input "data comm"
click at [184, 81] on select "Select 0. Custom Item 1. General Requirements 2. Existing Conditions 3. Concret…" at bounding box center [238, 82] width 170 height 9
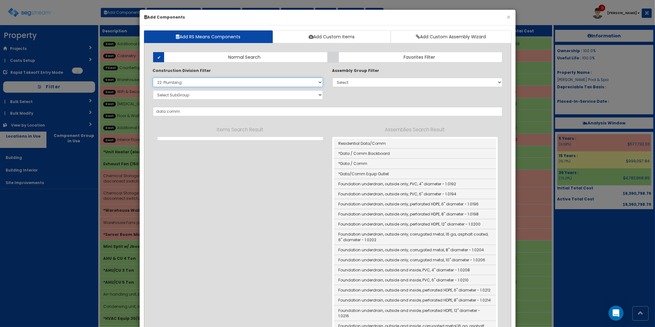
select select
click at [153, 78] on select "Select 0. Custom Item 1. General Requirements 2. Existing Conditions 3. Concret…" at bounding box center [238, 82] width 170 height 9
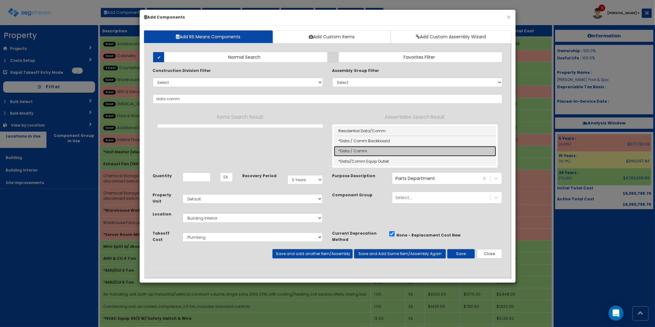
click at [361, 151] on link "*Data / Comm" at bounding box center [415, 151] width 162 height 10
type input "*Data / Comm"
checkbox input "true"
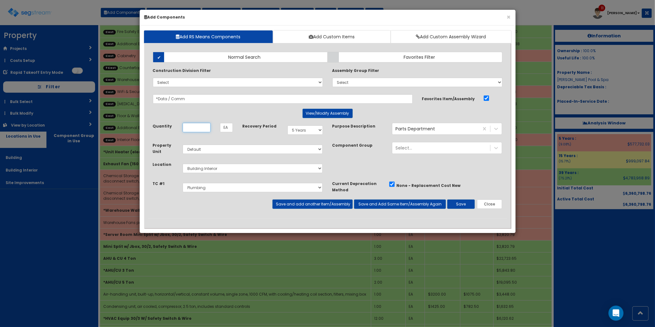
scroll to position [0, 0]
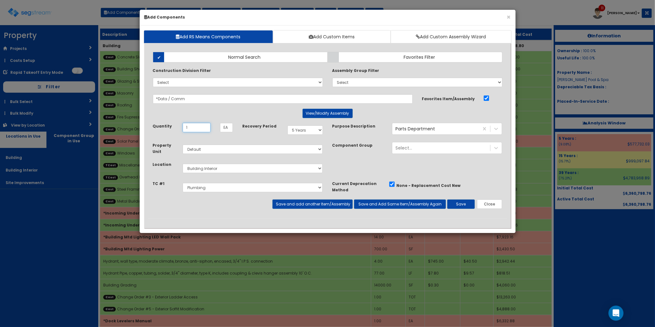
type input "1"
drag, startPoint x: 271, startPoint y: 189, endPoint x: 267, endPoint y: 188, distance: 3.7
click at [270, 189] on select "Select Site Work Plumbing Electrical Mechanical Metal Stud / Gypsum Wall Board …" at bounding box center [253, 187] width 140 height 9
select select "5274279"
click at [183, 183] on select "Select Site Work Plumbing Electrical Mechanical Metal Stud / Gypsum Wall Board …" at bounding box center [253, 187] width 140 height 9
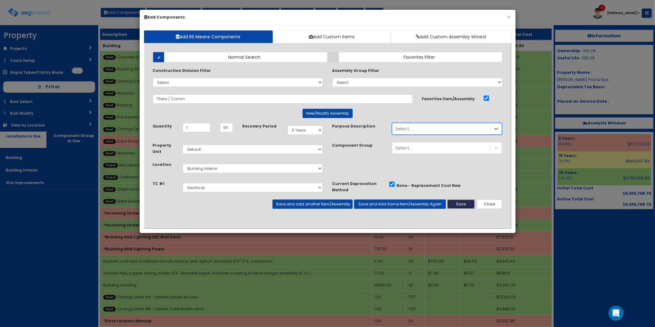
click at [459, 203] on button "Save" at bounding box center [462, 203] width 28 height 9
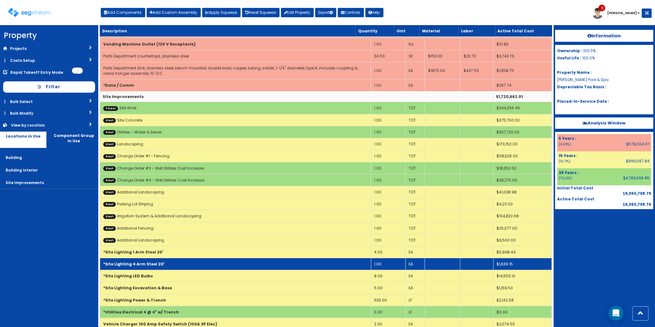
scroll to position [2473, 0]
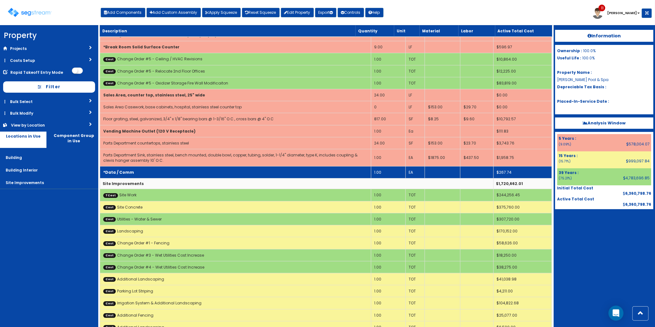
click at [200, 178] on td "*Data / Comm" at bounding box center [235, 172] width 271 height 12
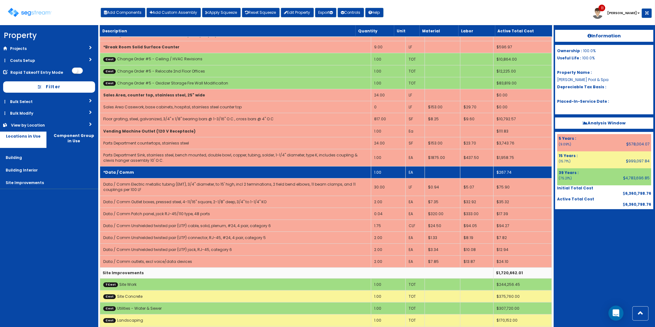
click at [379, 178] on td "1.00" at bounding box center [388, 172] width 35 height 12
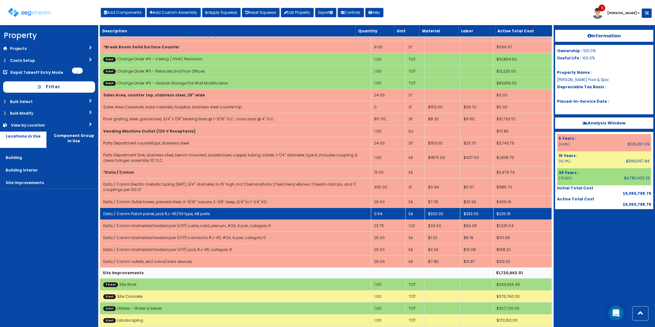
click at [385, 220] on td "0.54" at bounding box center [388, 214] width 35 height 12
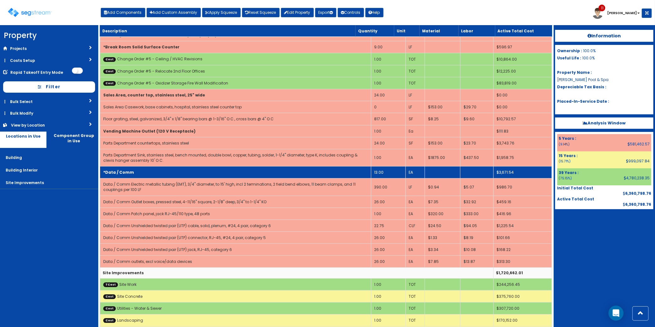
click at [153, 178] on td "*Data / Comm" at bounding box center [235, 172] width 271 height 12
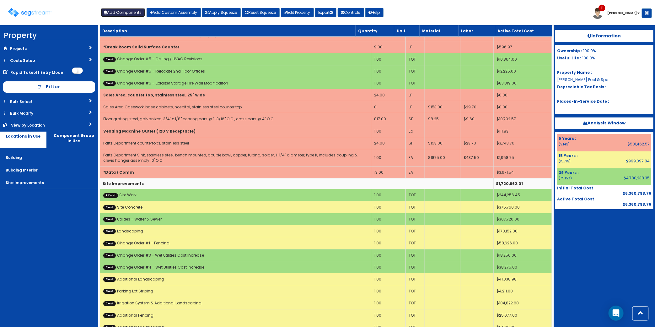
click at [124, 14] on button "Add Components" at bounding box center [123, 12] width 45 height 9
select select "5274279"
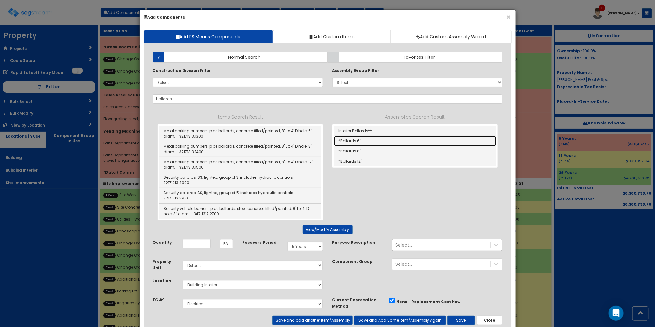
click at [388, 138] on link "*Bollards 6"" at bounding box center [415, 141] width 162 height 10
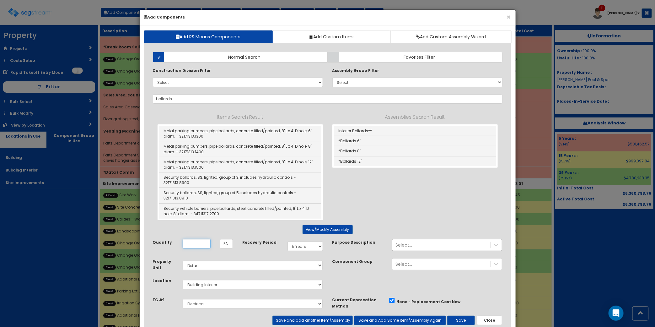
type input "*Bollards 6""
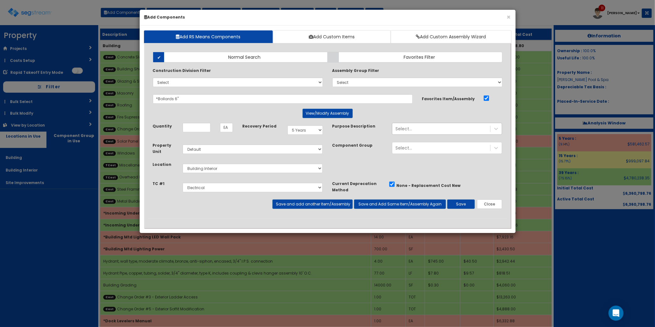
click at [183, 134] on div "Quantity EA" at bounding box center [193, 130] width 90 height 14
click at [191, 128] on input "Unit Quantity" at bounding box center [197, 127] width 28 height 9
type input "10"
click at [312, 137] on div "Select 5 Years 7 Years 9 Years 10 Years 15 Years 15 Year QLI 15 Year QRP 15 Yea…" at bounding box center [305, 130] width 45 height 14
drag, startPoint x: 312, startPoint y: 129, endPoint x: 316, endPoint y: 131, distance: 4.1
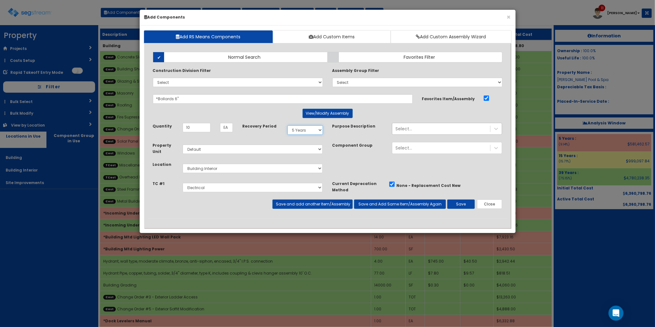
click at [313, 129] on select "Select 5 Years 7 Years 9 Years 10 Years 15 Years 15 Year QLI 15 Year QRP 15 Yea…" at bounding box center [305, 129] width 35 height 9
select select "15Y"
click at [288, 126] on select "Select 5 Years 7 Years 9 Years 10 Years 15 Years 15 Year QLI 15 Year QRP 15 Yea…" at bounding box center [305, 129] width 35 height 9
click at [236, 171] on select "Select Building Building Interior Site Improvements Add Additional Location" at bounding box center [253, 168] width 140 height 9
select select "27"
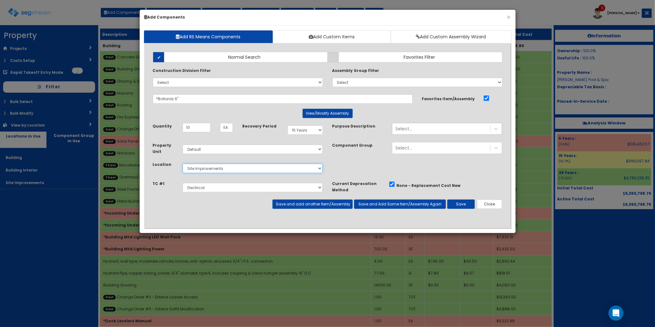
click at [183, 164] on select "Select Building Building Interior Site Improvements Add Additional Location" at bounding box center [253, 168] width 140 height 9
click at [217, 185] on select "Select Site Work Plumbing Electrical Mechanical Metal Stud / Gypsum Wall Board …" at bounding box center [253, 187] width 140 height 9
select select "5274269"
click at [183, 183] on select "Select Site Work Plumbing Electrical Mechanical Metal Stud / Gypsum Wall Board …" at bounding box center [253, 187] width 140 height 9
click at [321, 206] on button "Save and add another Item/Assembly" at bounding box center [313, 203] width 80 height 9
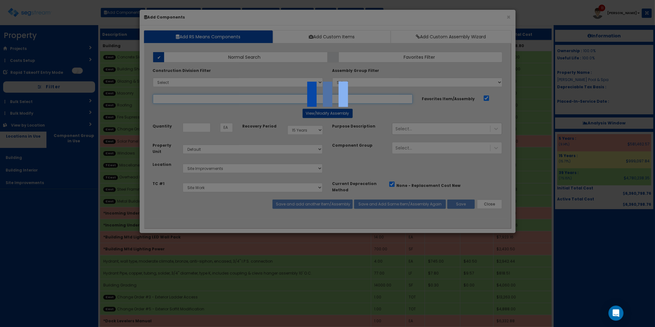
select select "5274269"
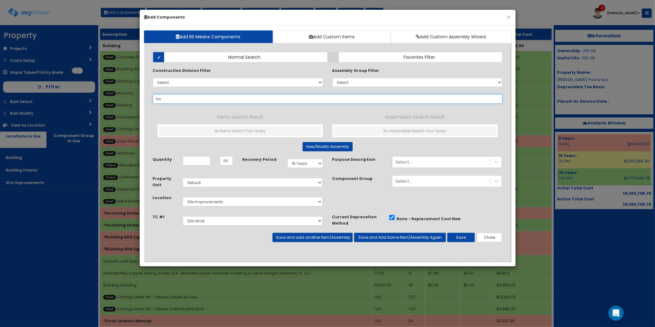
type input "b"
type input "m"
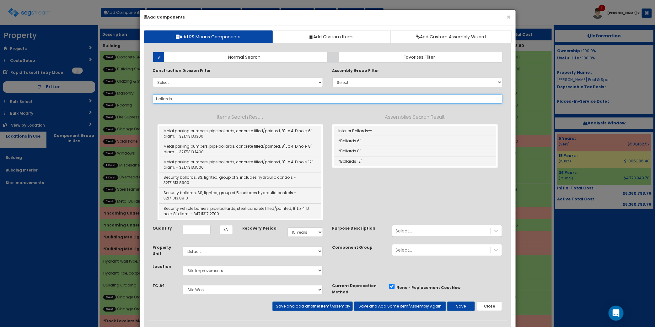
type input "bollards"
click at [393, 195] on div "Items Search Result Metal parking bumpers, pipe bollards, concrete filled/paint…" at bounding box center [328, 166] width 350 height 107
click at [509, 14] on button "×" at bounding box center [509, 17] width 4 height 7
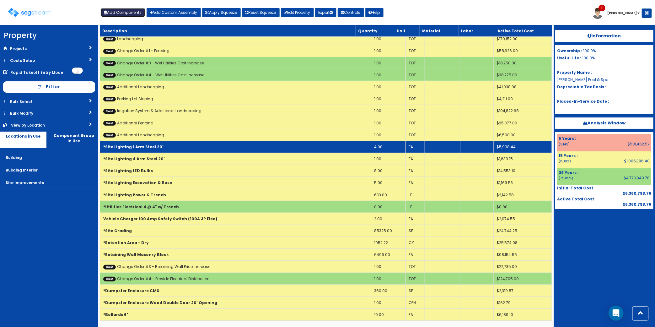
scroll to position [2682, 0]
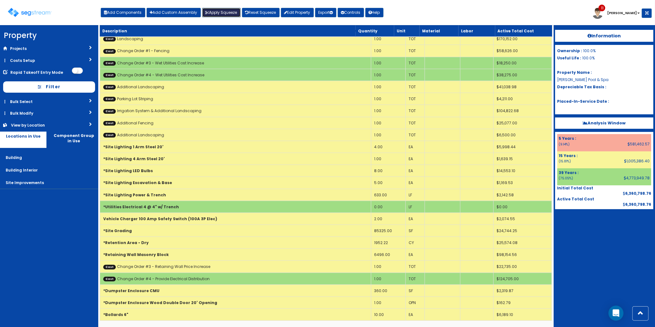
click at [223, 14] on button "Apply Squeeze" at bounding box center [221, 12] width 39 height 9
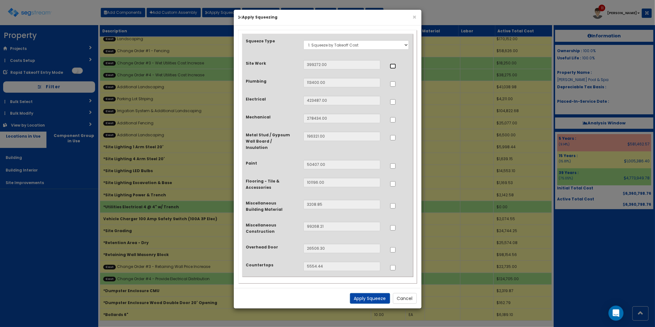
click at [393, 67] on input "..." at bounding box center [393, 65] width 6 height 5
checkbox input "true"
click at [394, 85] on input "..." at bounding box center [393, 83] width 6 height 5
checkbox input "true"
click at [393, 103] on input "..." at bounding box center [393, 101] width 6 height 5
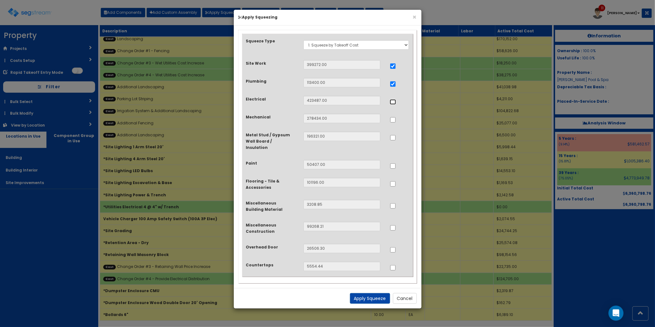
checkbox input "true"
click at [393, 120] on input "..." at bounding box center [393, 119] width 6 height 5
checkbox input "true"
click at [393, 203] on input "..." at bounding box center [393, 205] width 6 height 5
checkbox input "true"
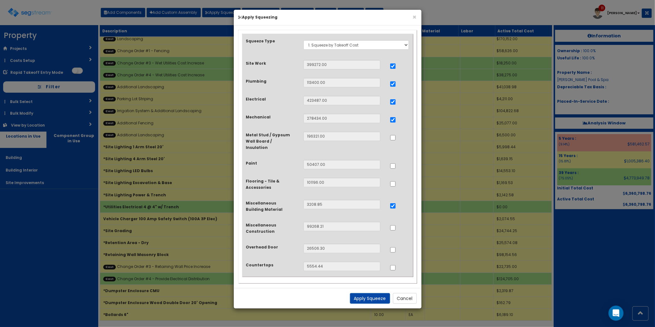
click at [392, 264] on div at bounding box center [399, 267] width 19 height 10
drag, startPoint x: 392, startPoint y: 263, endPoint x: 396, endPoint y: 264, distance: 4.1
click at [394, 265] on input "..." at bounding box center [393, 267] width 6 height 5
checkbox input "true"
click at [369, 293] on button "Apply Squeeze" at bounding box center [370, 298] width 40 height 11
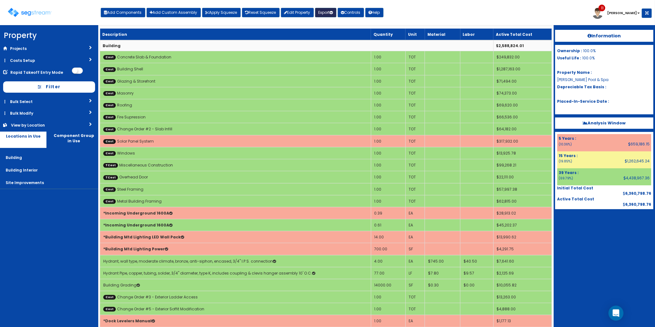
click at [327, 13] on button "Export" at bounding box center [325, 12] width 21 height 9
click at [343, 29] on link "Engineering Report(xlsx)" at bounding box center [347, 26] width 62 height 13
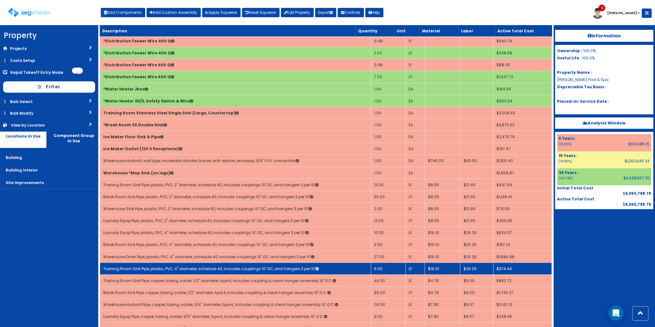
scroll to position [1295, 0]
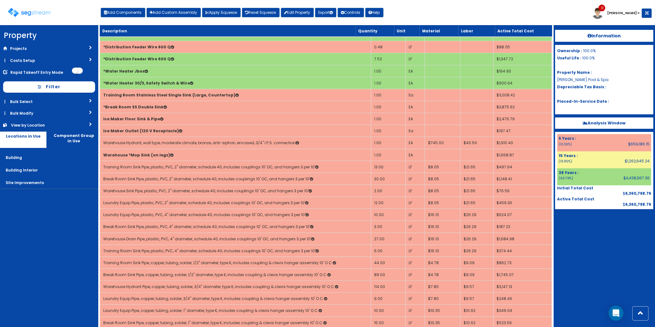
click at [458, 11] on div "Toggle navigation Add Components Add Custom Assembly Apply Squeeze Reset Squeez…" at bounding box center [327, 15] width 649 height 20
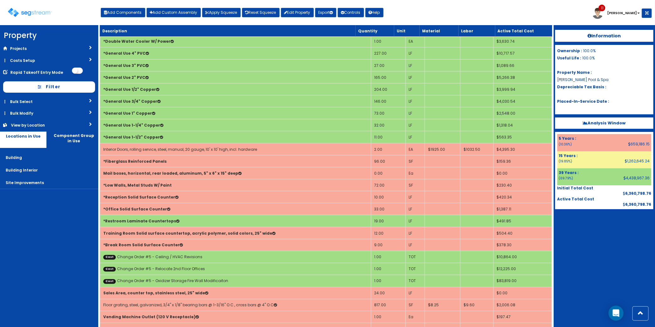
scroll to position [1845, 0]
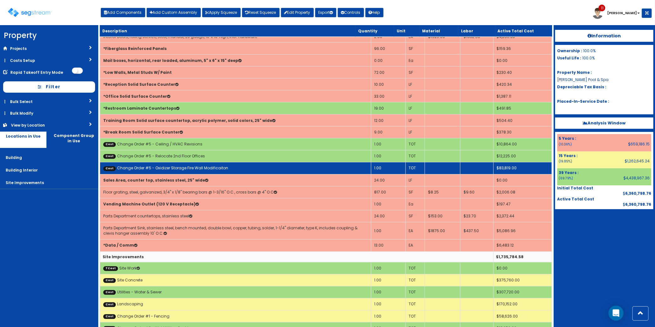
click at [226, 174] on td "Cost Change Order #5 - Oxidizer Storage Fire Wall Modificaiton" at bounding box center [235, 168] width 271 height 12
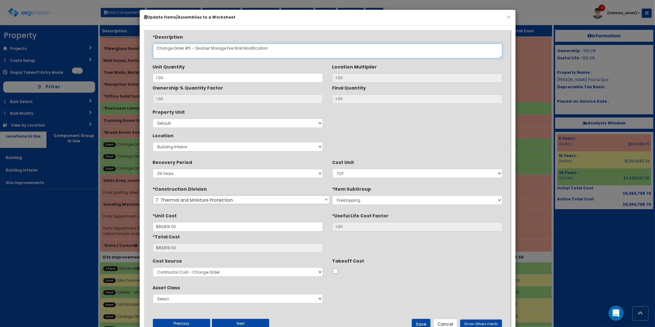
drag, startPoint x: 254, startPoint y: 46, endPoint x: 300, endPoint y: 55, distance: 46.6
click at [255, 46] on textarea "Change Order #5 - Oxidizer Storage Fire Wall Modificaiton" at bounding box center [328, 50] width 350 height 15
type textarea "Change Order #5 - Oxidizer Storage Fire Wall Modification"
click at [416, 153] on div "Property Unit Select Default Location Select Building Building Interior Site Im…" at bounding box center [327, 130] width 359 height 47
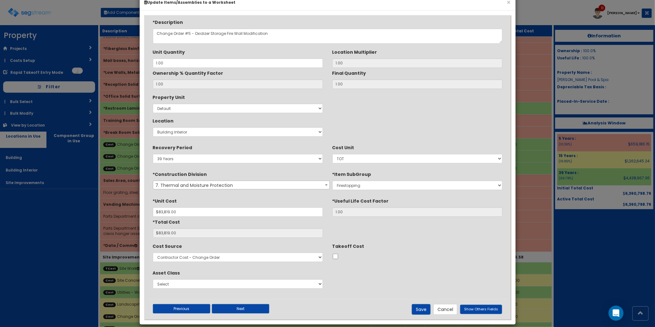
scroll to position [22, 0]
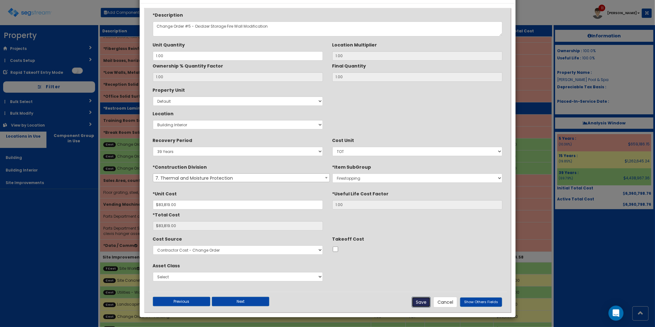
click at [423, 299] on button "Save" at bounding box center [421, 302] width 19 height 11
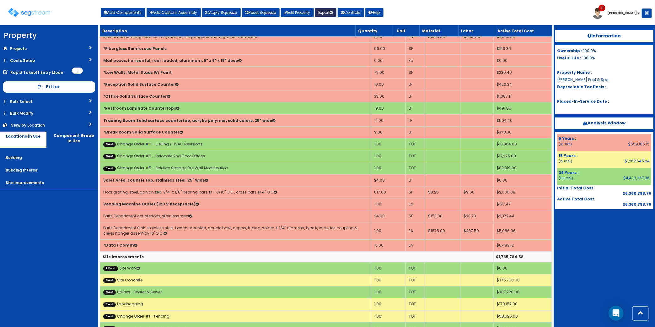
click at [333, 12] on icon "button" at bounding box center [331, 13] width 3 height 4
click at [335, 24] on link "Engineering Report(xlsx)" at bounding box center [347, 26] width 62 height 13
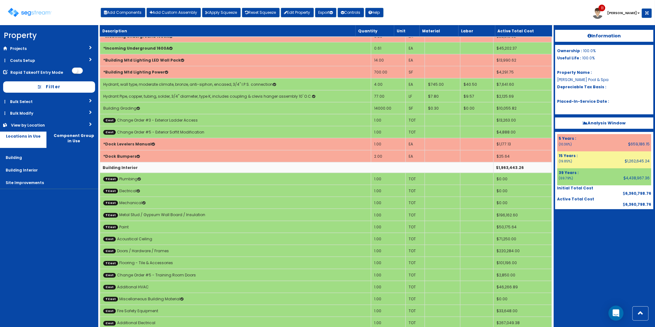
scroll to position [0, 0]
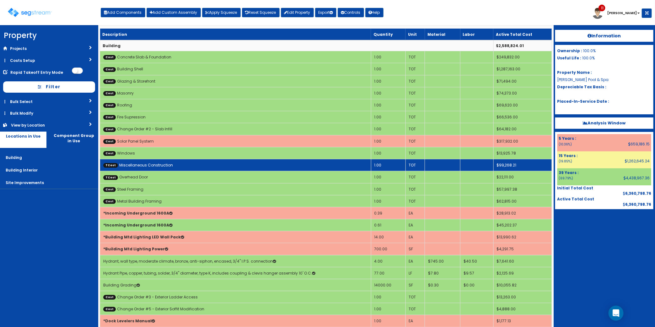
click at [177, 166] on td "TCost Miscellaneous Construction" at bounding box center [235, 165] width 271 height 12
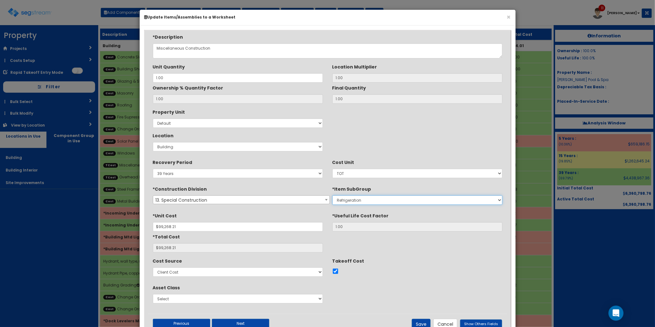
click at [371, 203] on select "Selective Demolition, Air Supported Structures Selective Demolition, Garden Hou…" at bounding box center [418, 199] width 170 height 9
select select "13471316"
click at [333, 196] on select "Selective Demolition, Air Supported Structures Selective Demolition, Garden Hou…" at bounding box center [418, 199] width 170 height 9
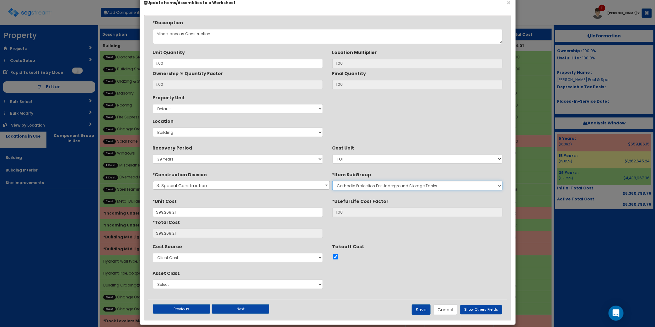
scroll to position [22, 0]
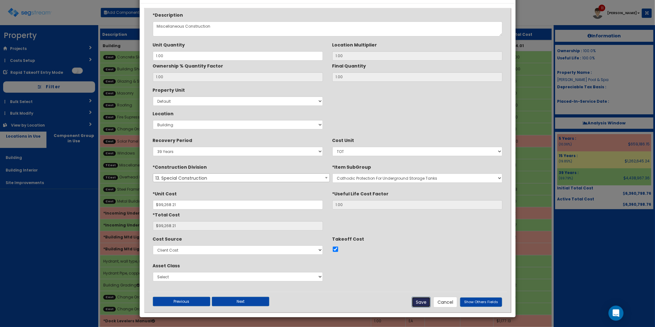
click at [426, 302] on button "Save" at bounding box center [421, 302] width 19 height 11
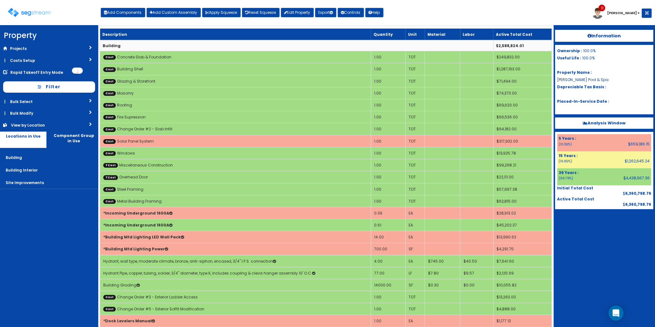
click at [448, 8] on div "Toggle navigation Add Components Add Custom Assembly Apply Squeeze Reset Squeez…" at bounding box center [327, 15] width 649 height 20
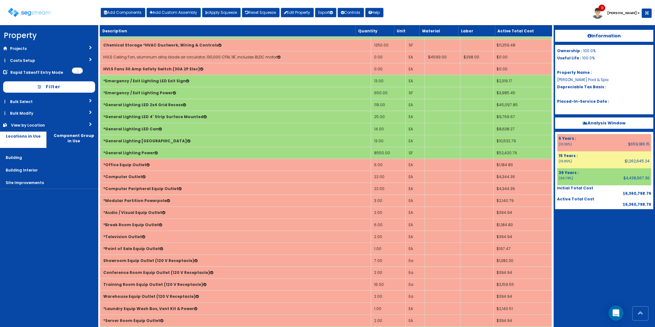
scroll to position [1252, 0]
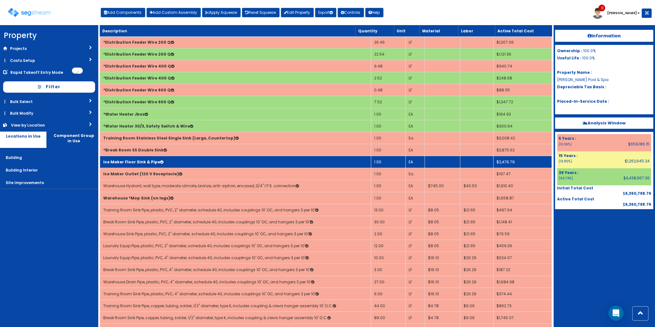
click at [144, 165] on b "Ice Maker Floor Sink & Pipe" at bounding box center [131, 161] width 57 height 5
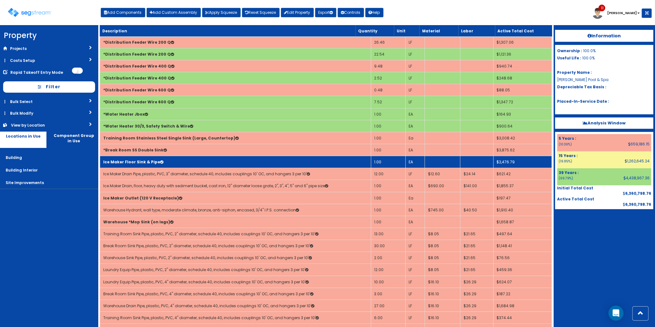
click at [148, 163] on b "Ice Maker Floor Sink & Pipe" at bounding box center [131, 161] width 57 height 5
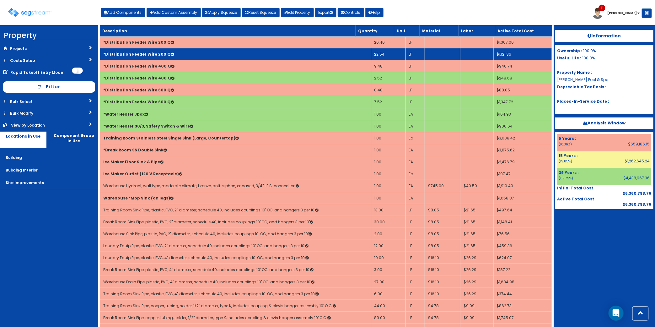
scroll to position [1482, 0]
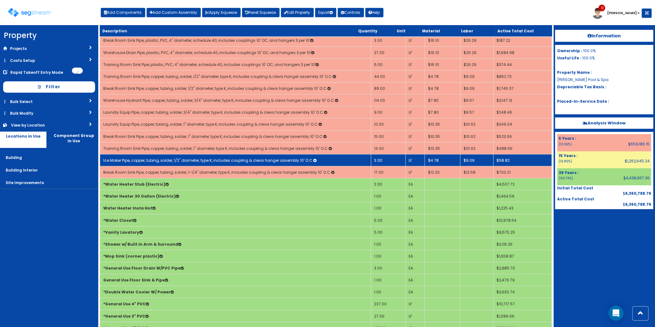
click at [157, 163] on link "Ice Maker Pipe, copper, tubing, solder, 1/2" diameter, type K, includes couplin…" at bounding box center [209, 160] width 213 height 5
select select "5274278"
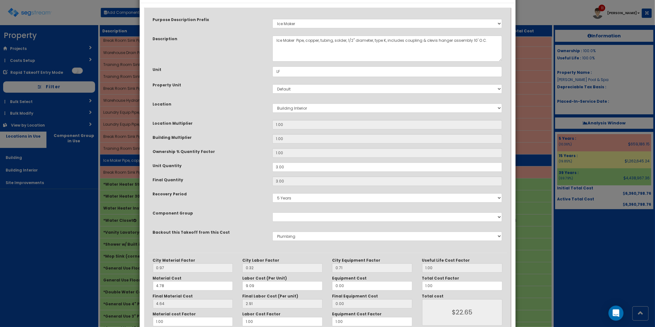
scroll to position [0, 0]
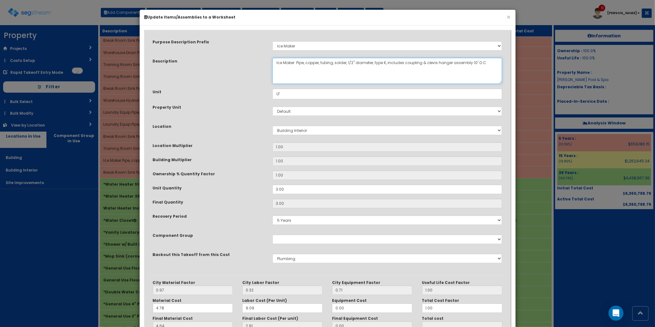
click at [295, 62] on textarea "Ice Maker Pipe, copper, tubing, solder, 1/2" diameter, type K, includes couplin…" at bounding box center [388, 71] width 230 height 26
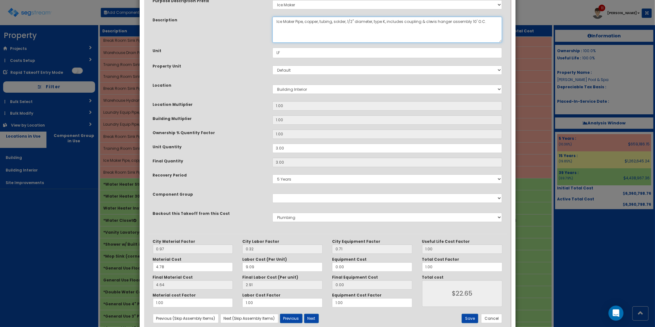
scroll to position [57, 0]
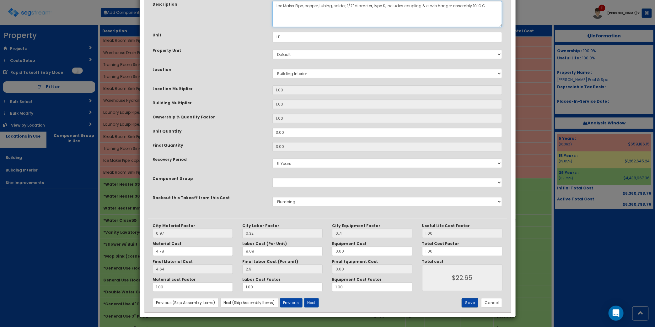
type textarea "Ice Maker Pipe, copper, tubing, solder, 1/2" diameter, type K, includes couplin…"
click at [469, 301] on button "Save" at bounding box center [470, 302] width 17 height 9
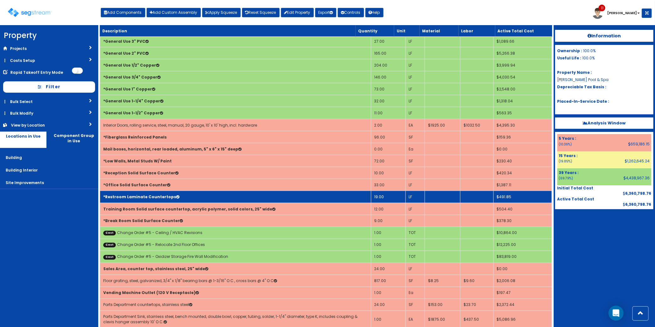
scroll to position [1482, 0]
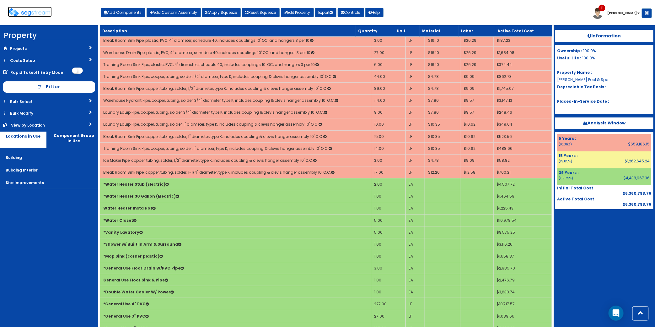
click at [24, 14] on img at bounding box center [30, 12] width 44 height 9
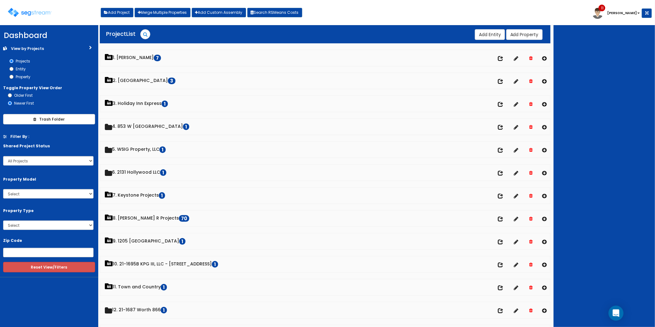
click at [362, 11] on div "Toggle navigation Add Project Merge Multiple Properties Add Custom Assembly Sea…" at bounding box center [327, 15] width 649 height 20
